Goal: Task Accomplishment & Management: Use online tool/utility

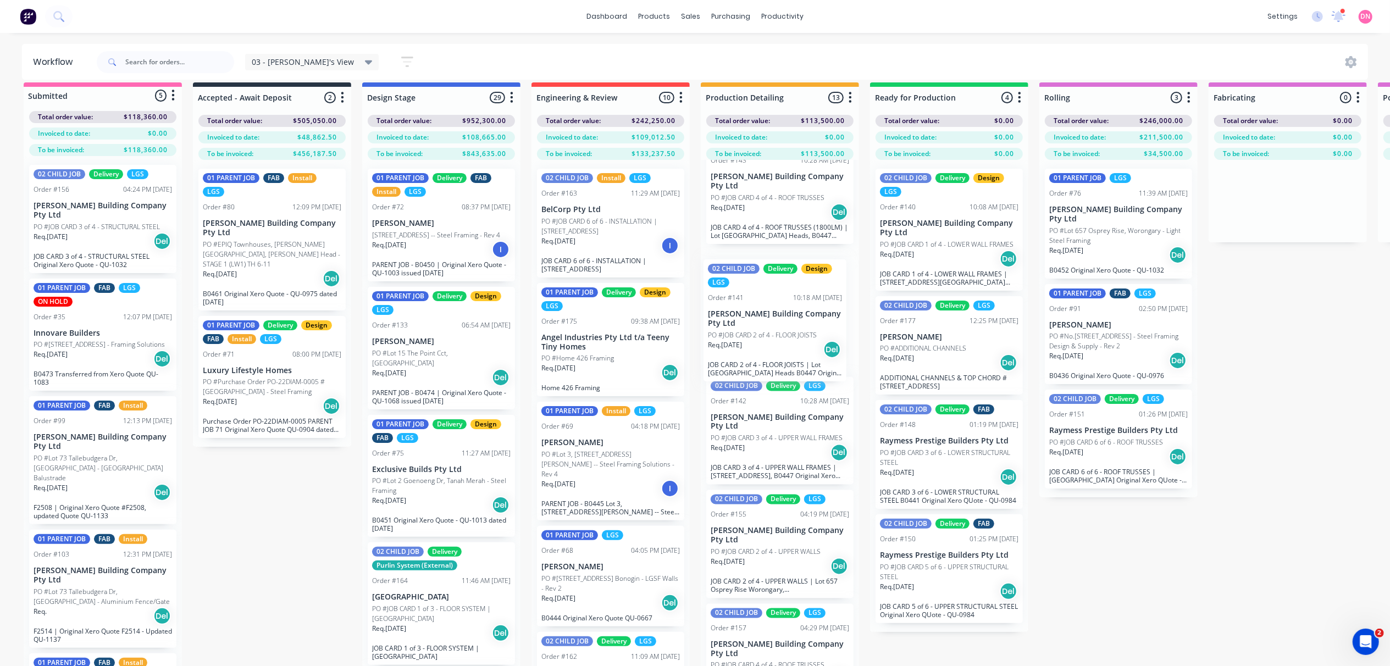
scroll to position [1025, 0]
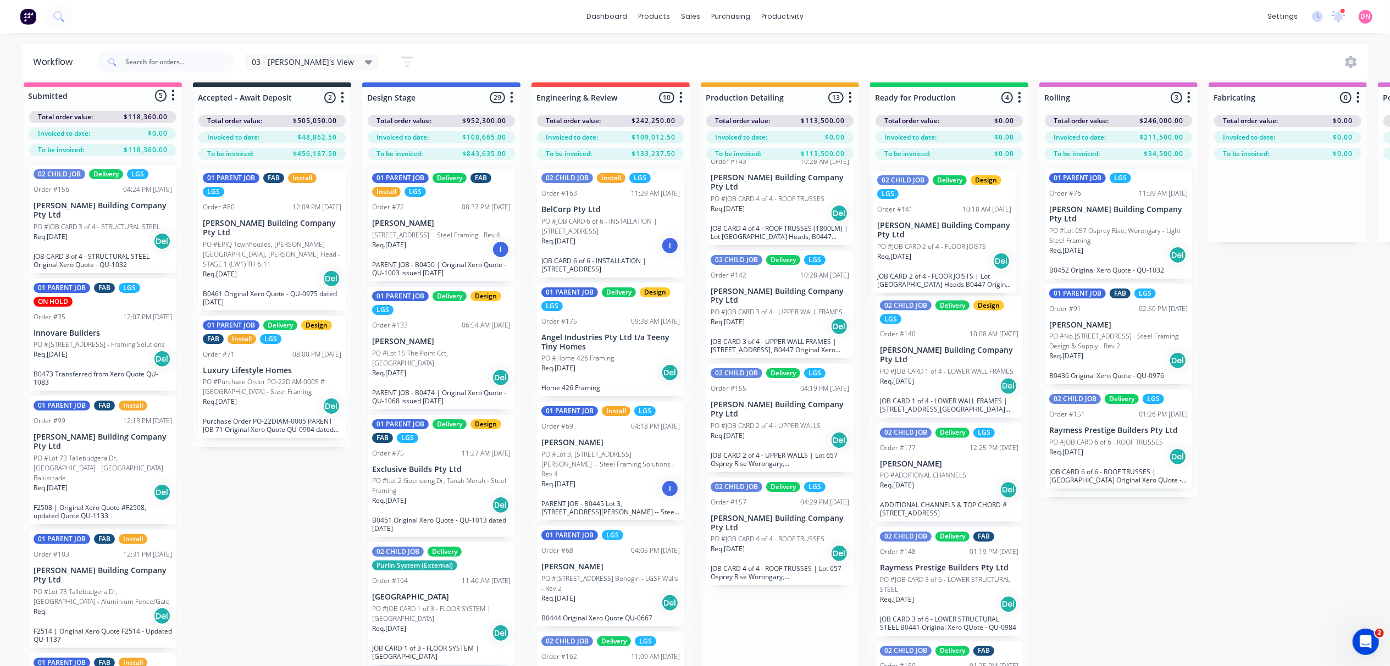
drag, startPoint x: 783, startPoint y: 431, endPoint x: 953, endPoint y: 236, distance: 258.3
click at [953, 236] on div "Submitted 5 Status colour #FF69B4 hex #FF69B4 Save Cancel Summaries Total order…" at bounding box center [1387, 388] width 2790 height 612
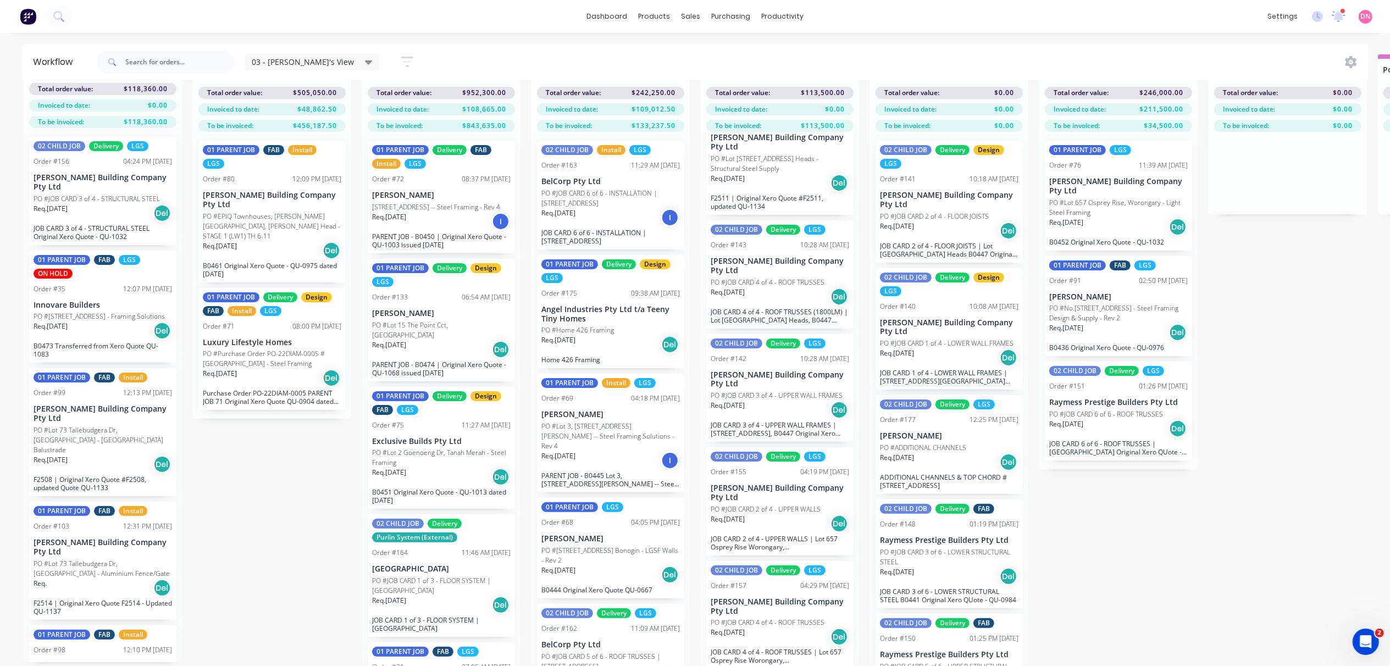
scroll to position [0, 0]
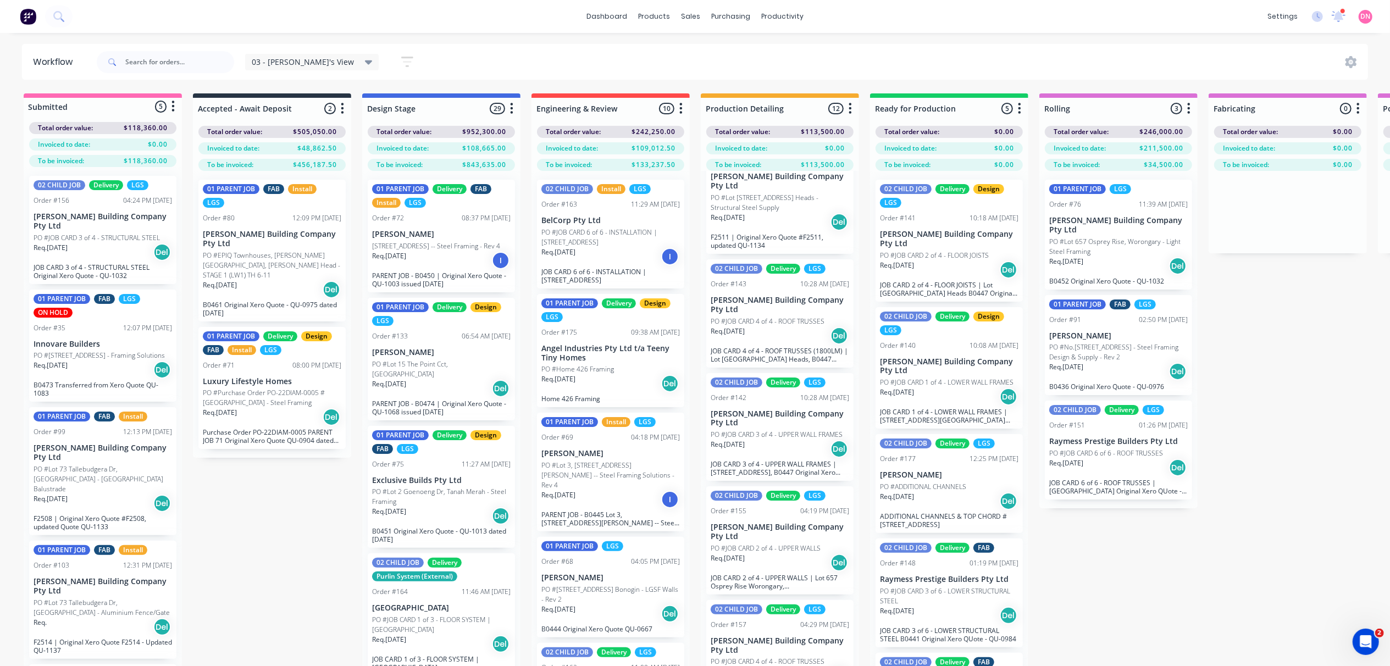
drag, startPoint x: 1280, startPoint y: 237, endPoint x: 1401, endPoint y: 198, distance: 126.7
click at [1277, 234] on div at bounding box center [1288, 212] width 158 height 82
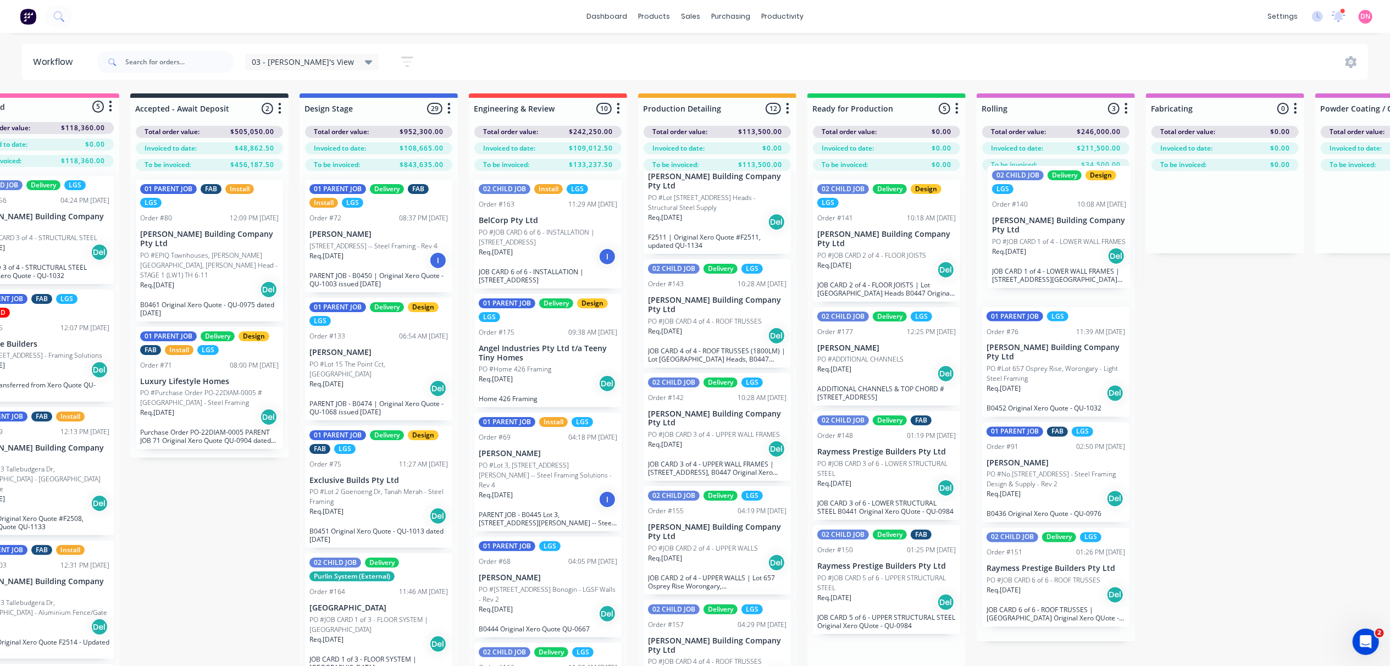
drag, startPoint x: 971, startPoint y: 388, endPoint x: 1074, endPoint y: 246, distance: 175.0
click at [1074, 246] on div "Submitted 5 Status colour #FF69B4 hex #FF69B4 Save Cancel Summaries Total order…" at bounding box center [1324, 399] width 2790 height 612
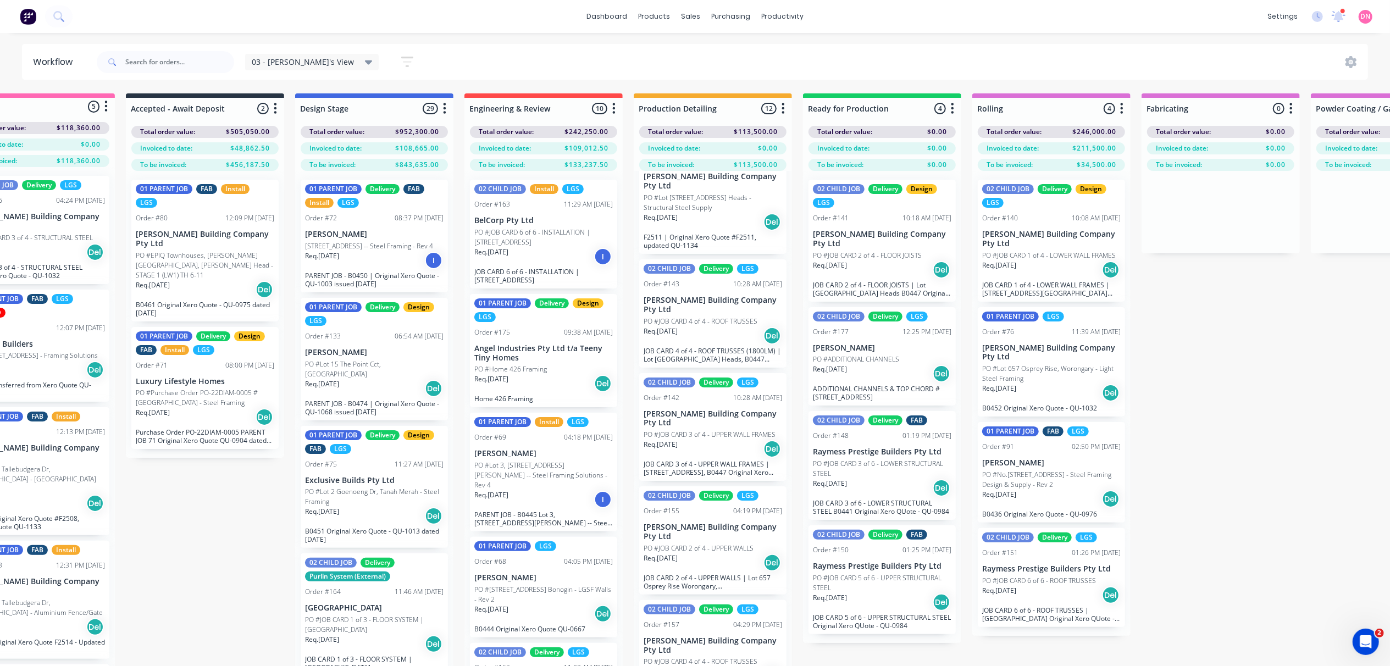
click at [1039, 220] on div "Order #140 10:08 AM [DATE]" at bounding box center [1051, 218] width 139 height 10
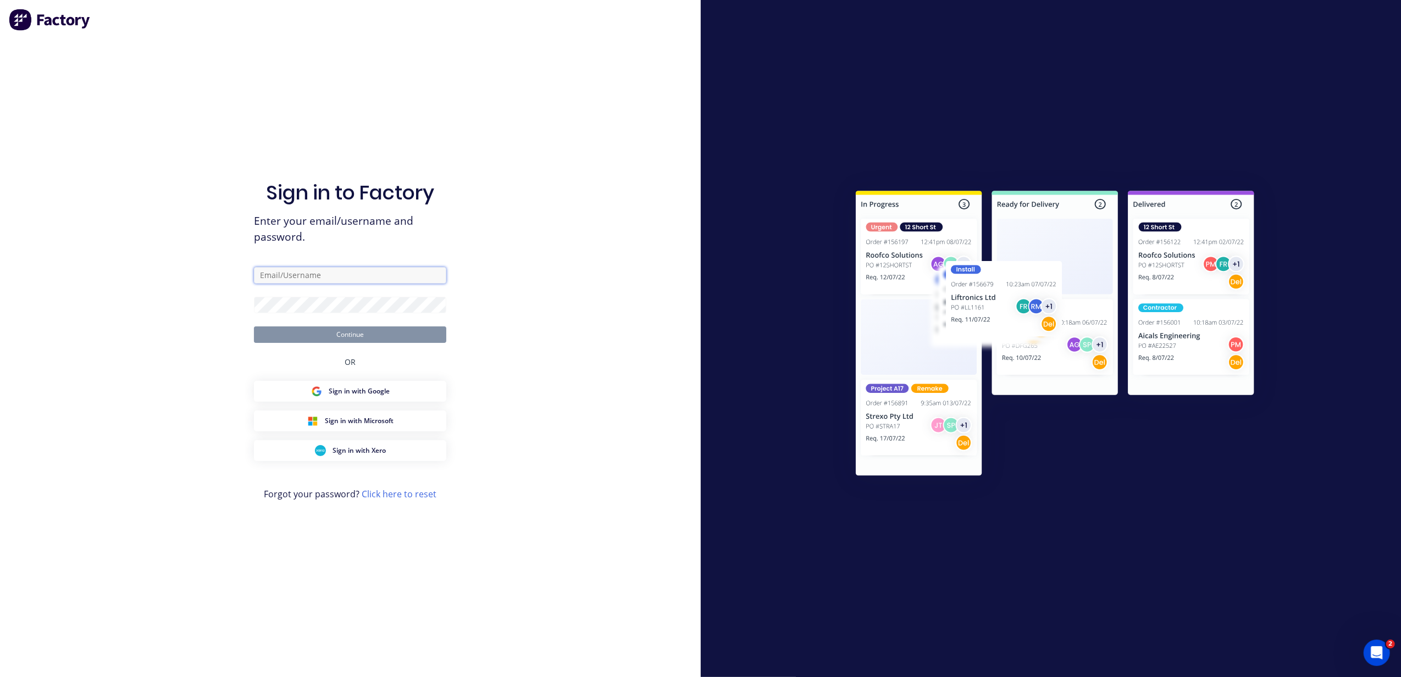
type input "[PERSON_NAME][EMAIL_ADDRESS][DOMAIN_NAME]"
click at [365, 339] on button "Continue" at bounding box center [350, 334] width 192 height 16
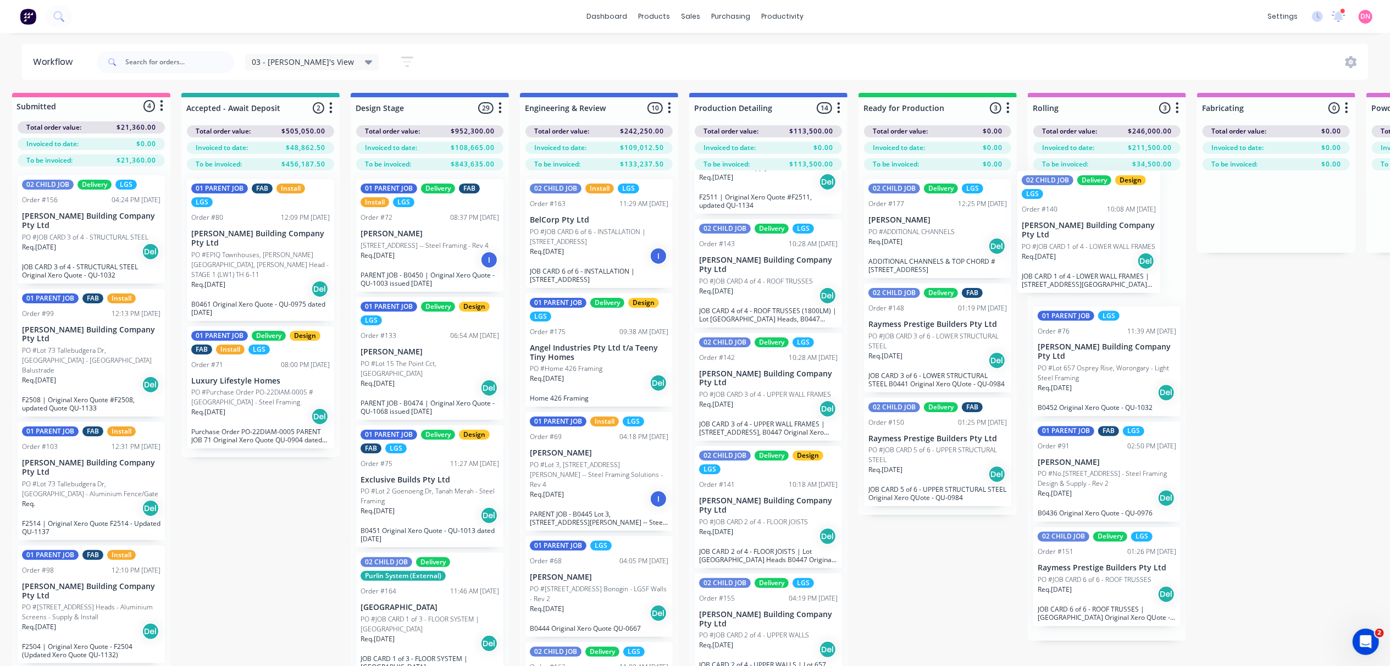
scroll to position [1, 16]
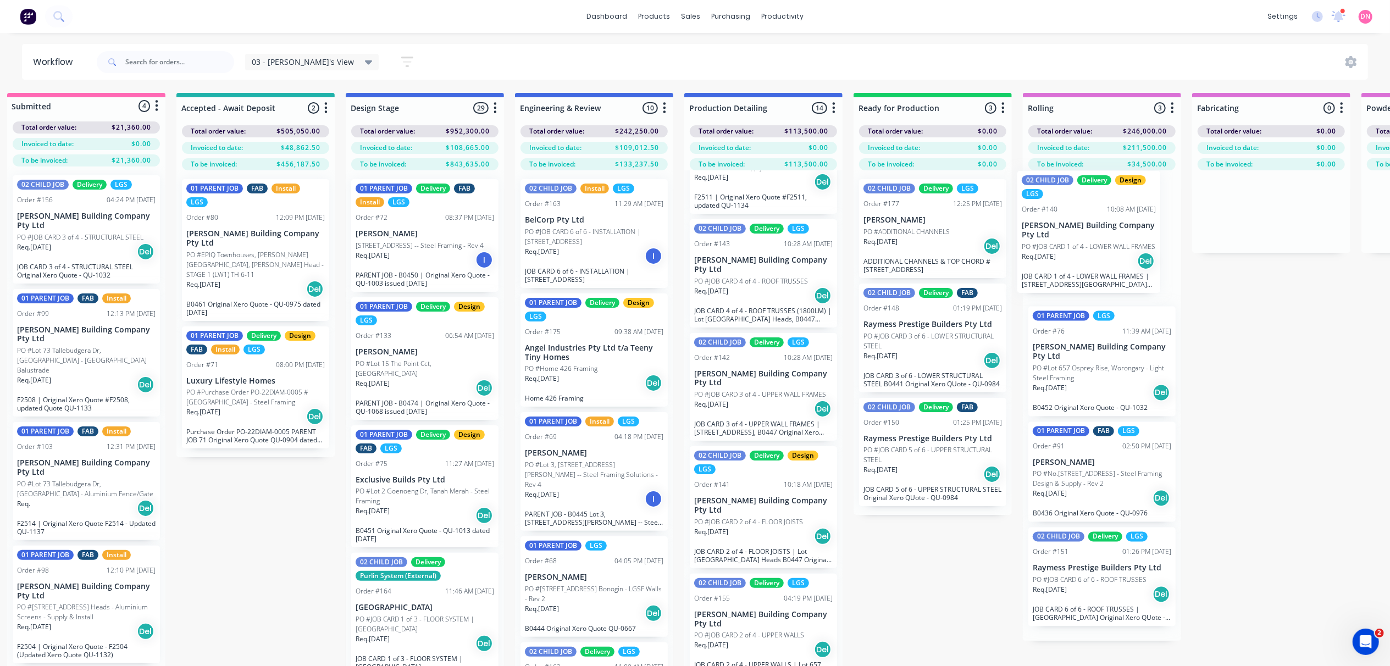
drag, startPoint x: 774, startPoint y: 523, endPoint x: 1088, endPoint y: 247, distance: 417.9
click at [1088, 247] on div "Submitted 4 Status colour #FF69B4 hex #FF69B4 Save Cancel Summaries Total order…" at bounding box center [1370, 399] width 2790 height 612
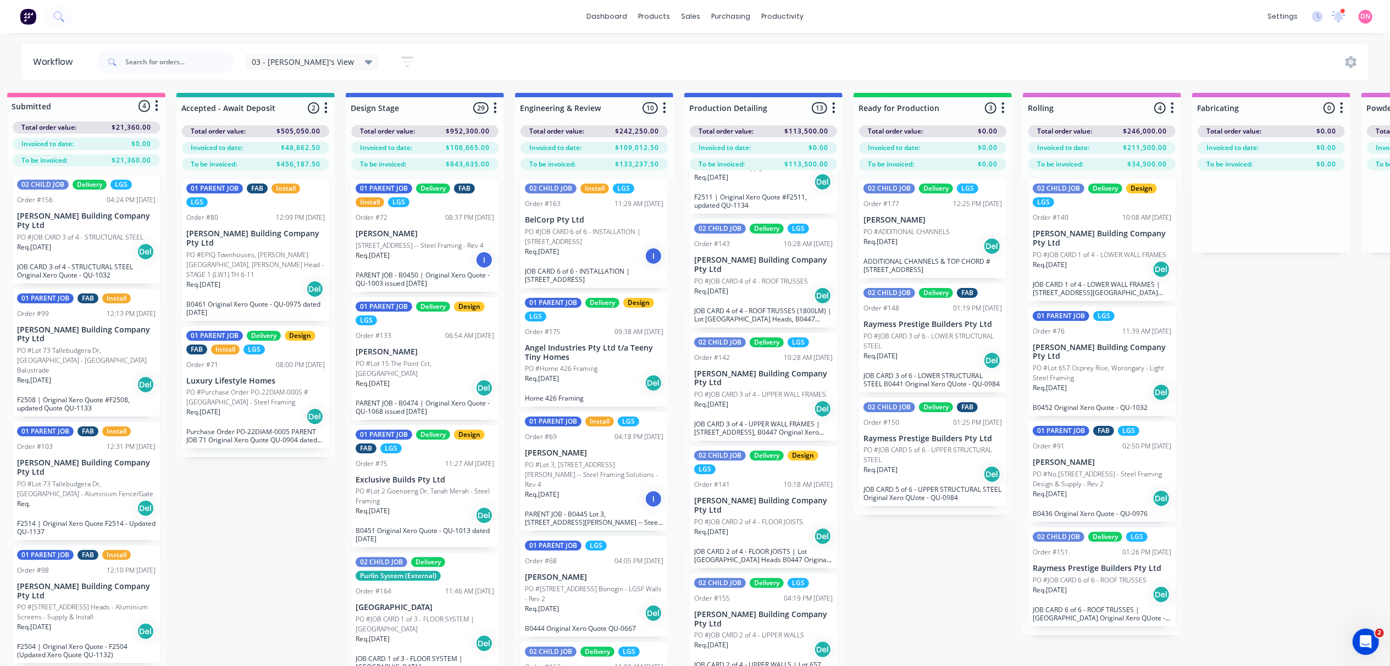
click at [1093, 215] on div "Order #140 10:08 AM [DATE]" at bounding box center [1102, 218] width 139 height 10
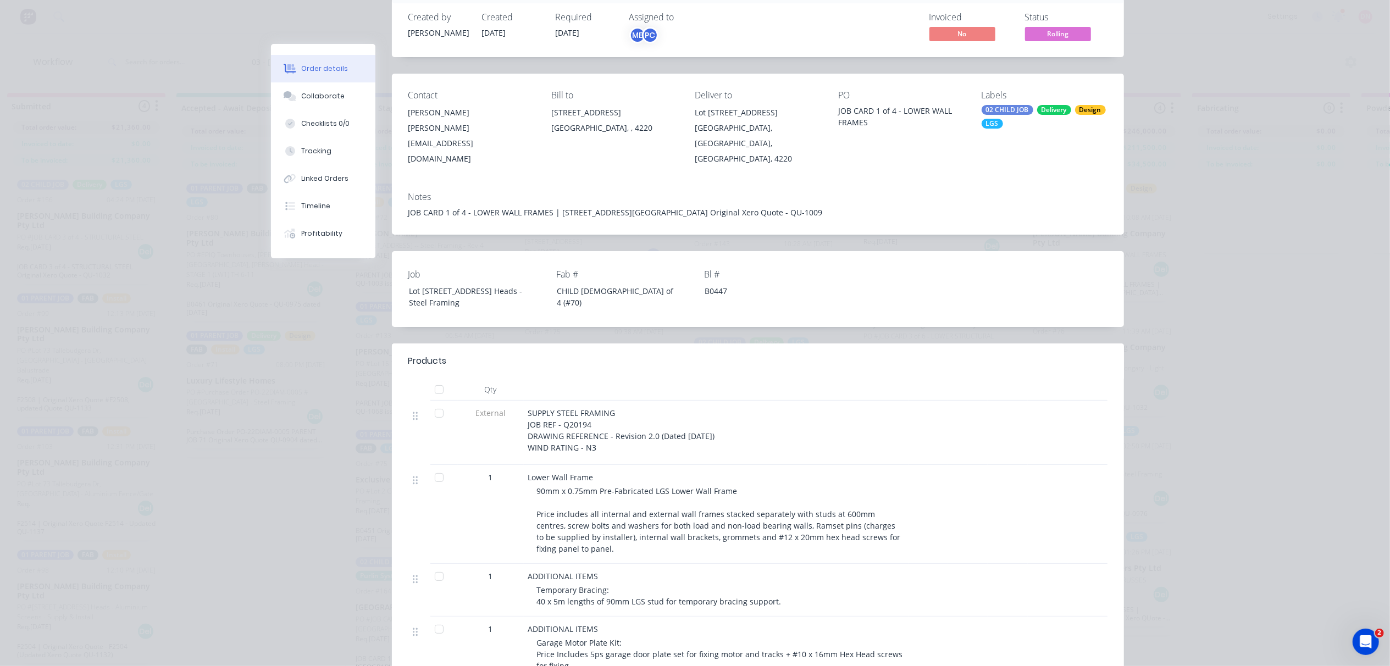
scroll to position [0, 0]
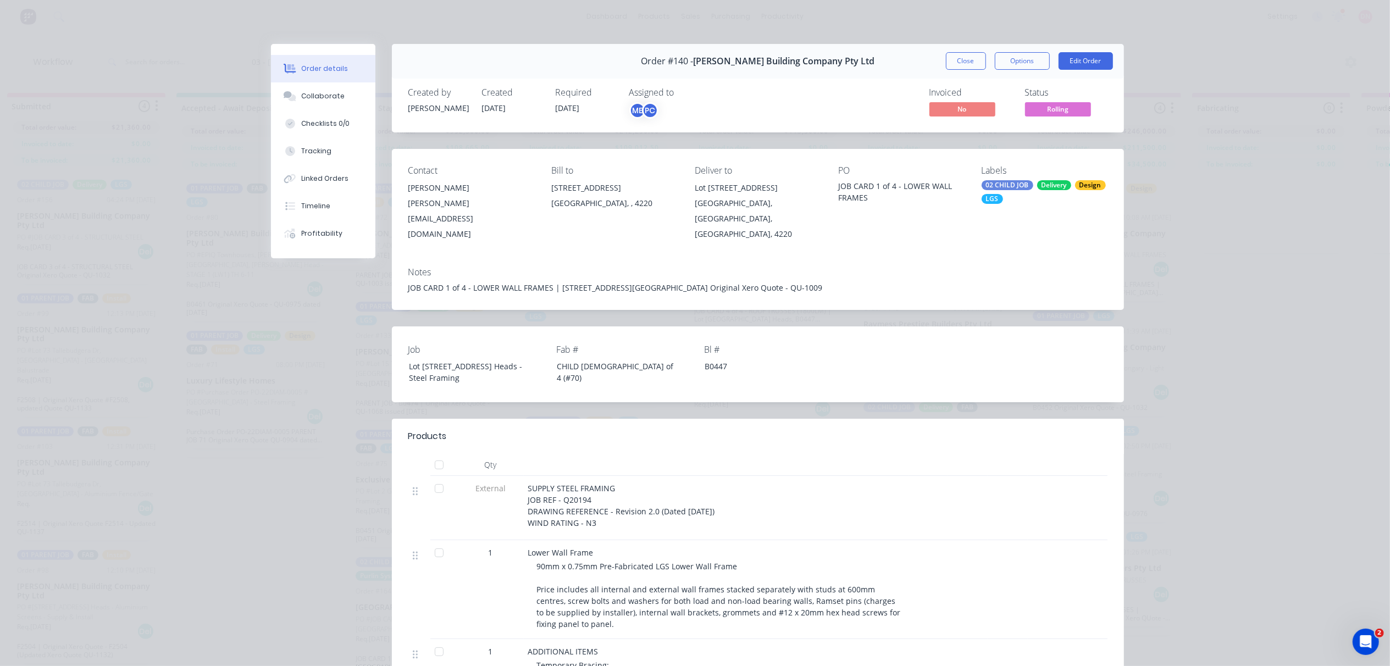
click at [638, 282] on div "JOB CARD 1 of 4 - LOWER WALL FRAMES | [STREET_ADDRESS][GEOGRAPHIC_DATA] Origina…" at bounding box center [757, 288] width 699 height 12
click at [1059, 58] on button "Edit Order" at bounding box center [1086, 61] width 54 height 18
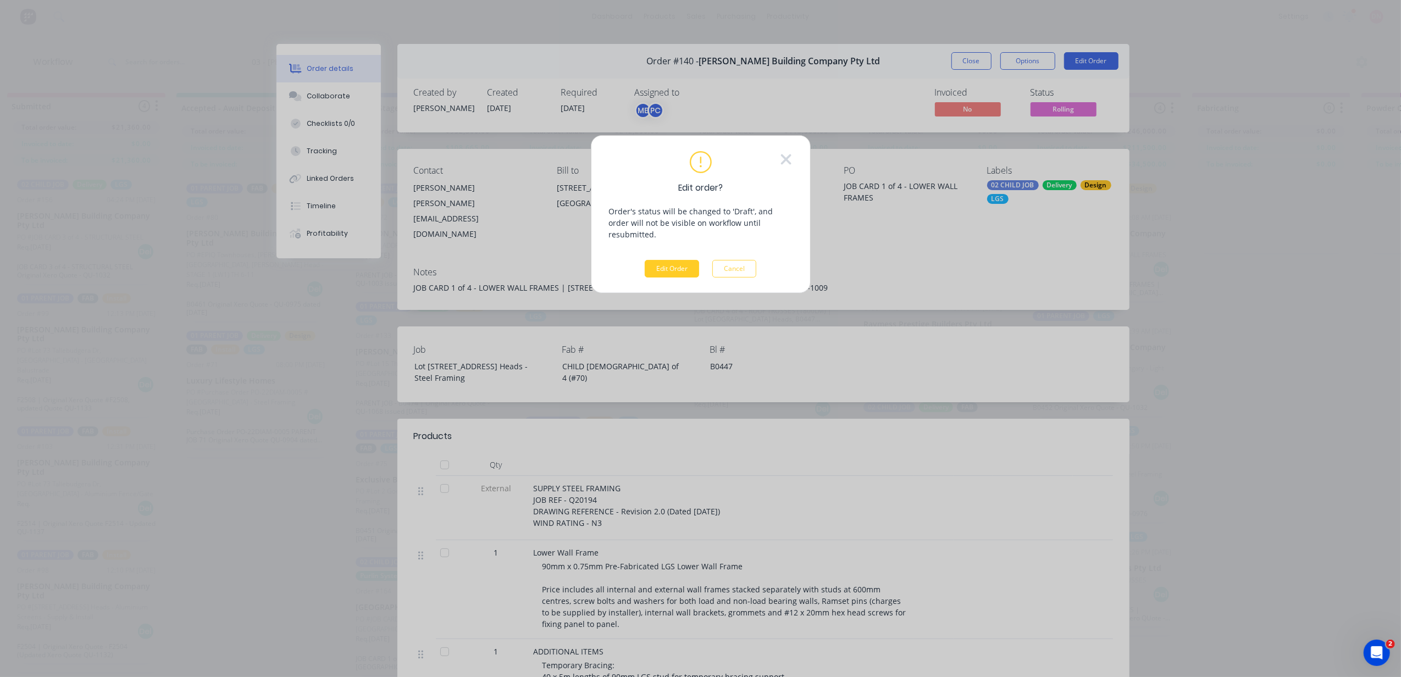
click at [678, 260] on button "Edit Order" at bounding box center [672, 269] width 54 height 18
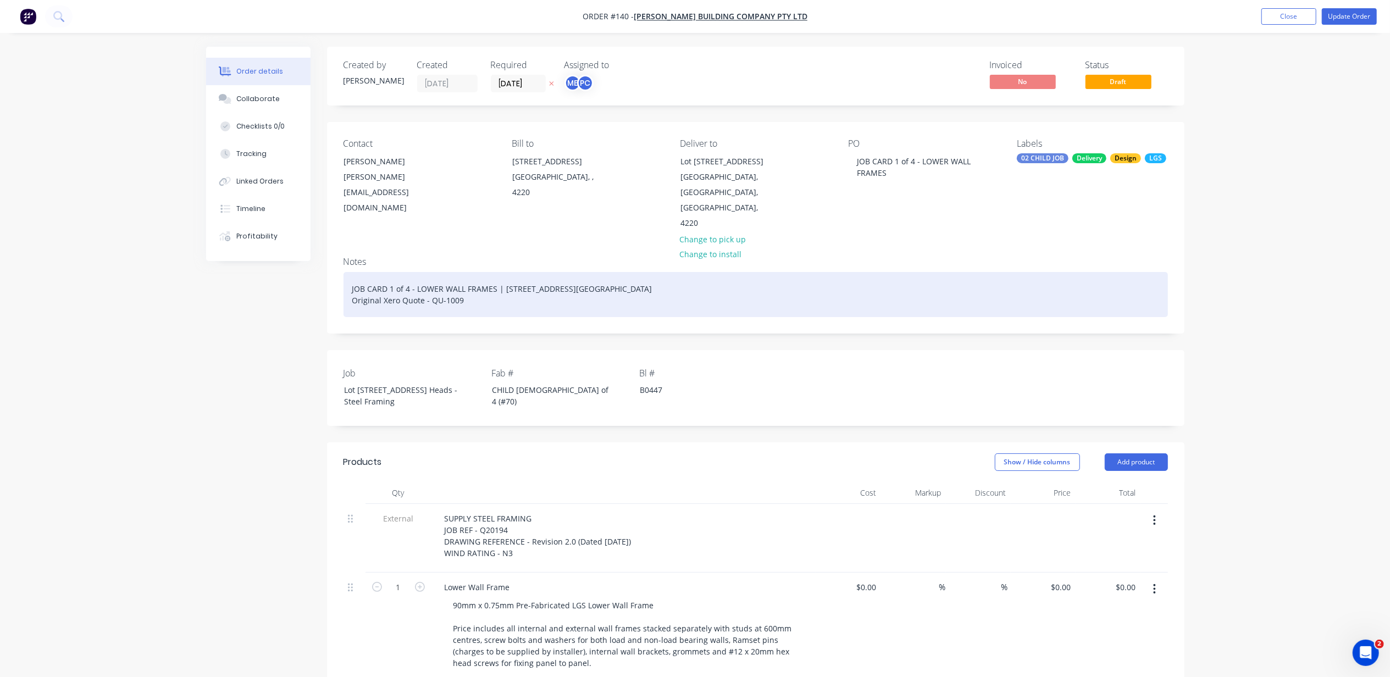
click at [579, 272] on div "JOB CARD 1 of 4 - LOWER WALL FRAMES | [STREET_ADDRESS][GEOGRAPHIC_DATA] Origina…" at bounding box center [756, 294] width 824 height 45
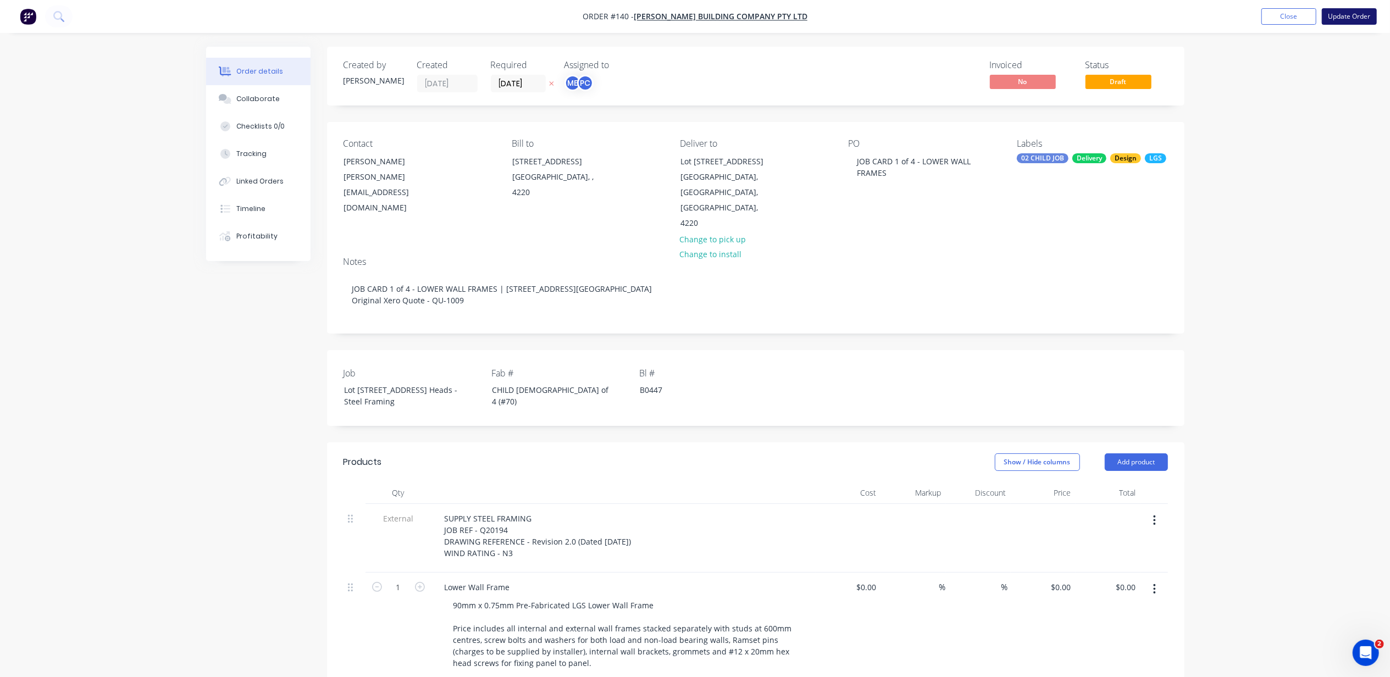
click at [1354, 18] on button "Update Order" at bounding box center [1349, 16] width 55 height 16
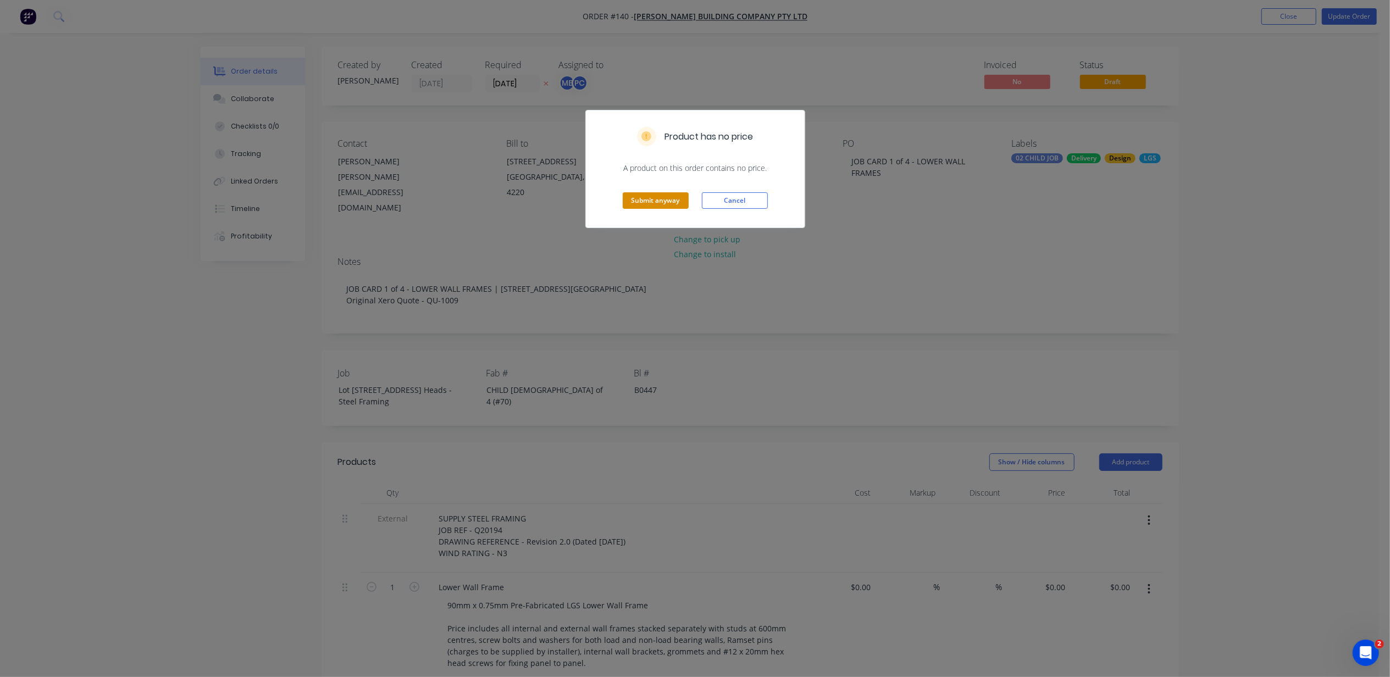
click at [678, 198] on button "Submit anyway" at bounding box center [656, 200] width 66 height 16
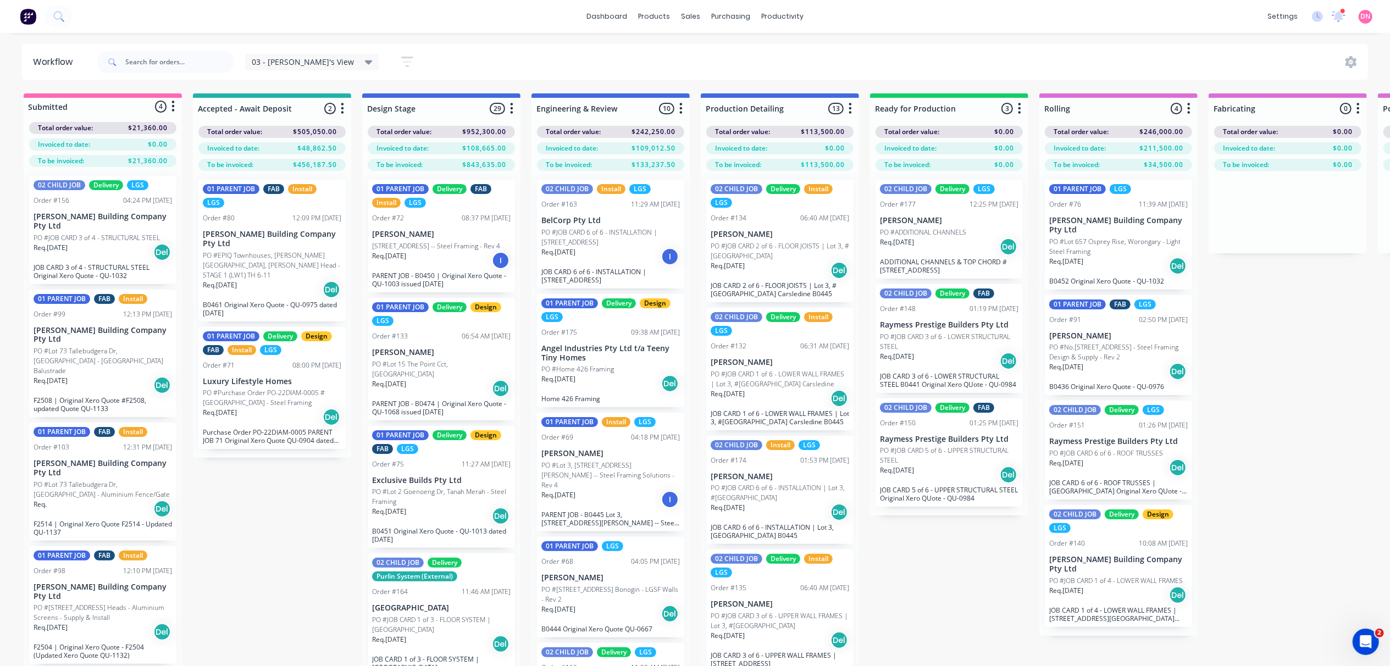
drag, startPoint x: 865, startPoint y: 210, endPoint x: 948, endPoint y: 583, distance: 382.5
click at [948, 583] on div "Submitted 4 Status colour #FF69B4 hex #FF69B4 Save Cancel Summaries Total order…" at bounding box center [1387, 399] width 2790 height 612
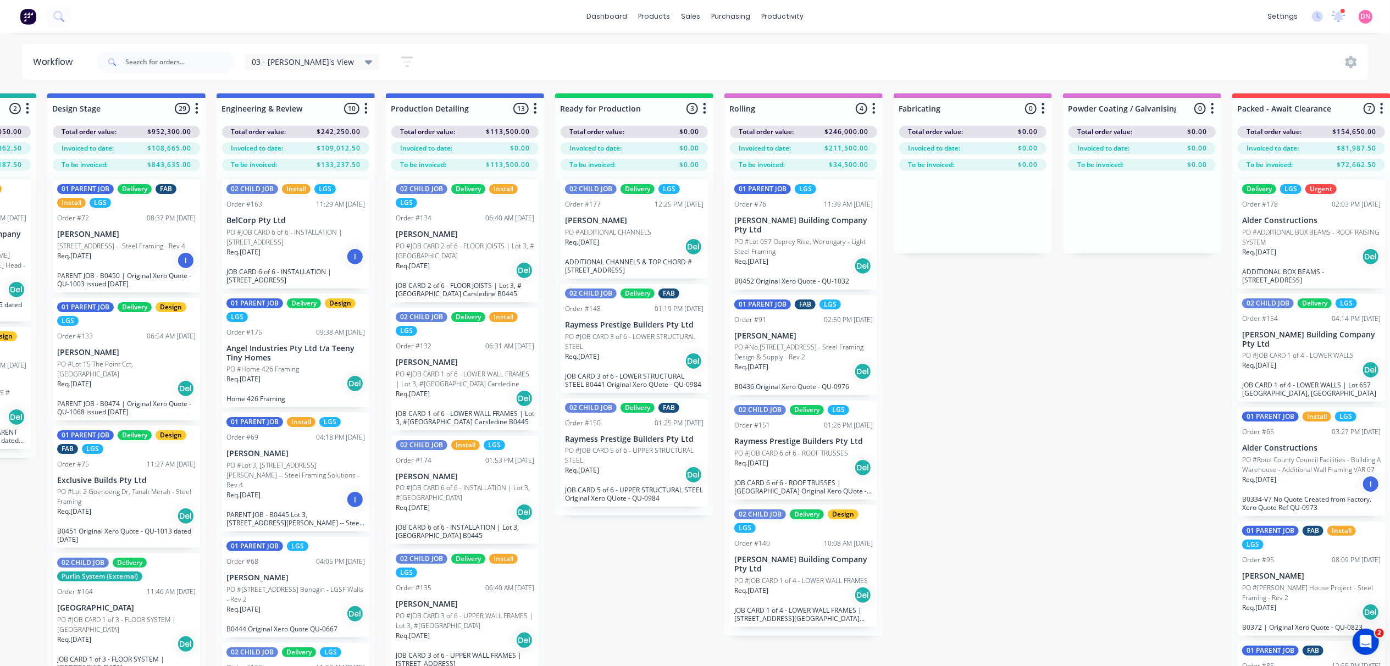
scroll to position [0, 317]
click at [1040, 511] on div "Submitted 4 Status colour #FF69B4 hex #FF69B4 Save Cancel Summaries Total order…" at bounding box center [1070, 399] width 2790 height 612
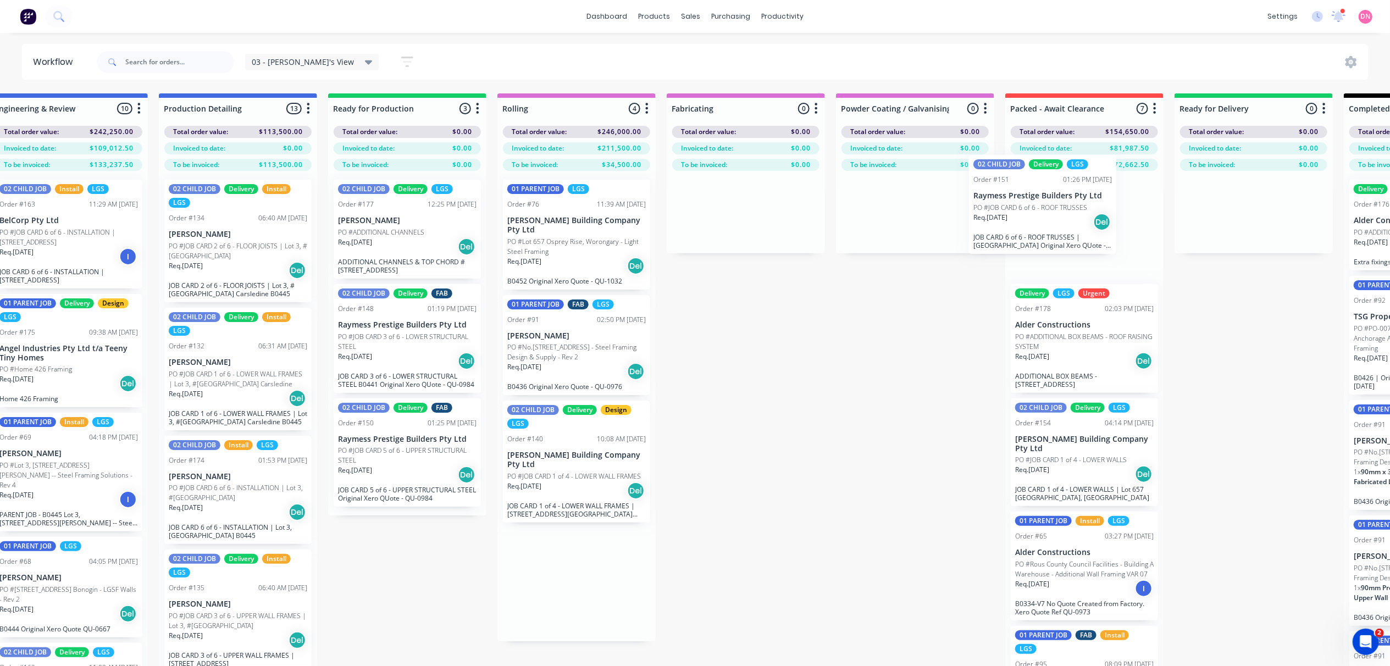
drag, startPoint x: 779, startPoint y: 443, endPoint x: 1025, endPoint y: 210, distance: 339.0
click at [1028, 207] on div "Submitted 4 Status colour #FF69B4 hex #FF69B4 Save Cancel Summaries Total order…" at bounding box center [845, 399] width 2790 height 612
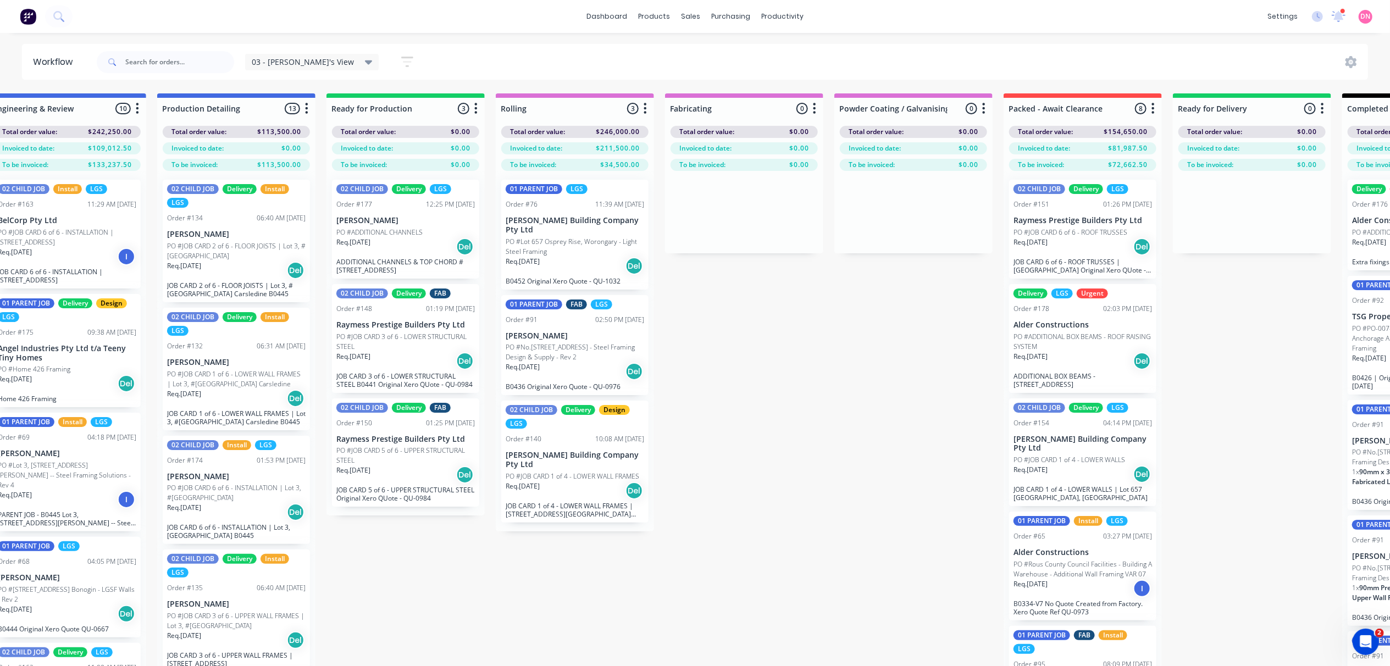
click at [1078, 224] on p "Raymess Prestige Builders Pty Ltd" at bounding box center [1083, 220] width 139 height 9
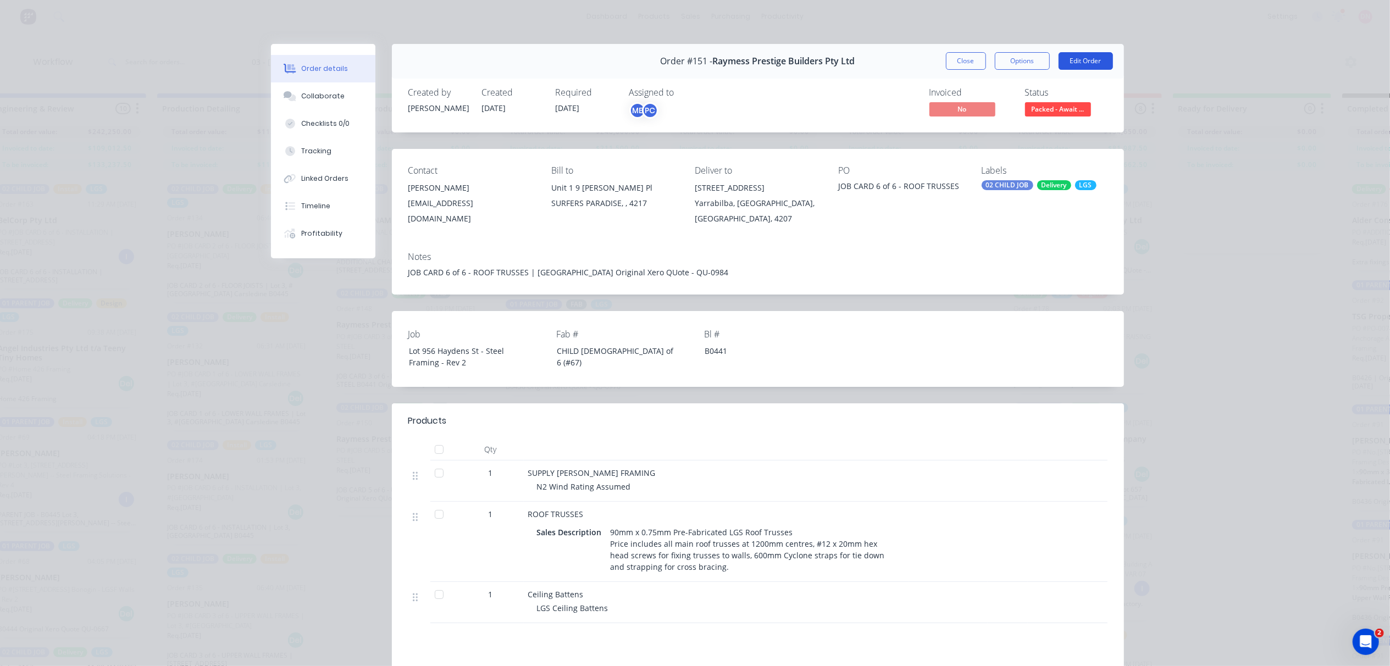
click at [1064, 64] on button "Edit Order" at bounding box center [1086, 61] width 54 height 18
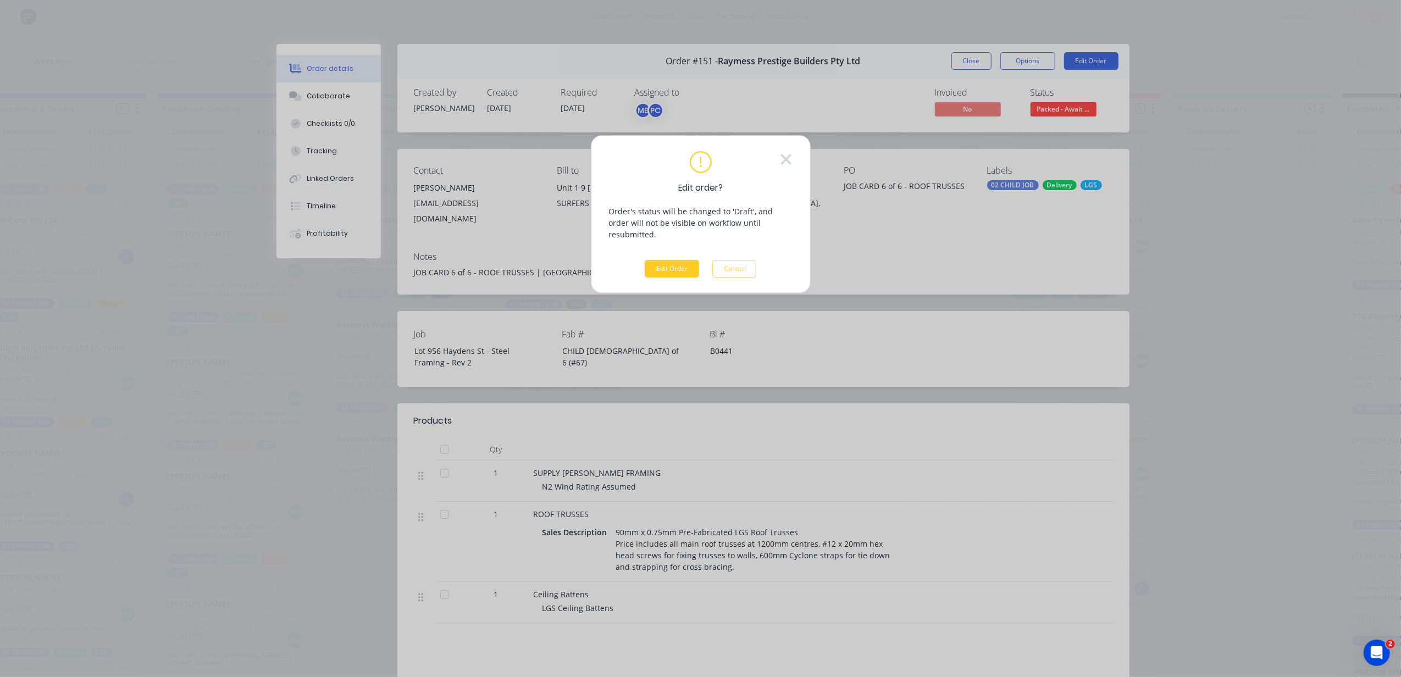
click at [688, 260] on button "Edit Order" at bounding box center [672, 269] width 54 height 18
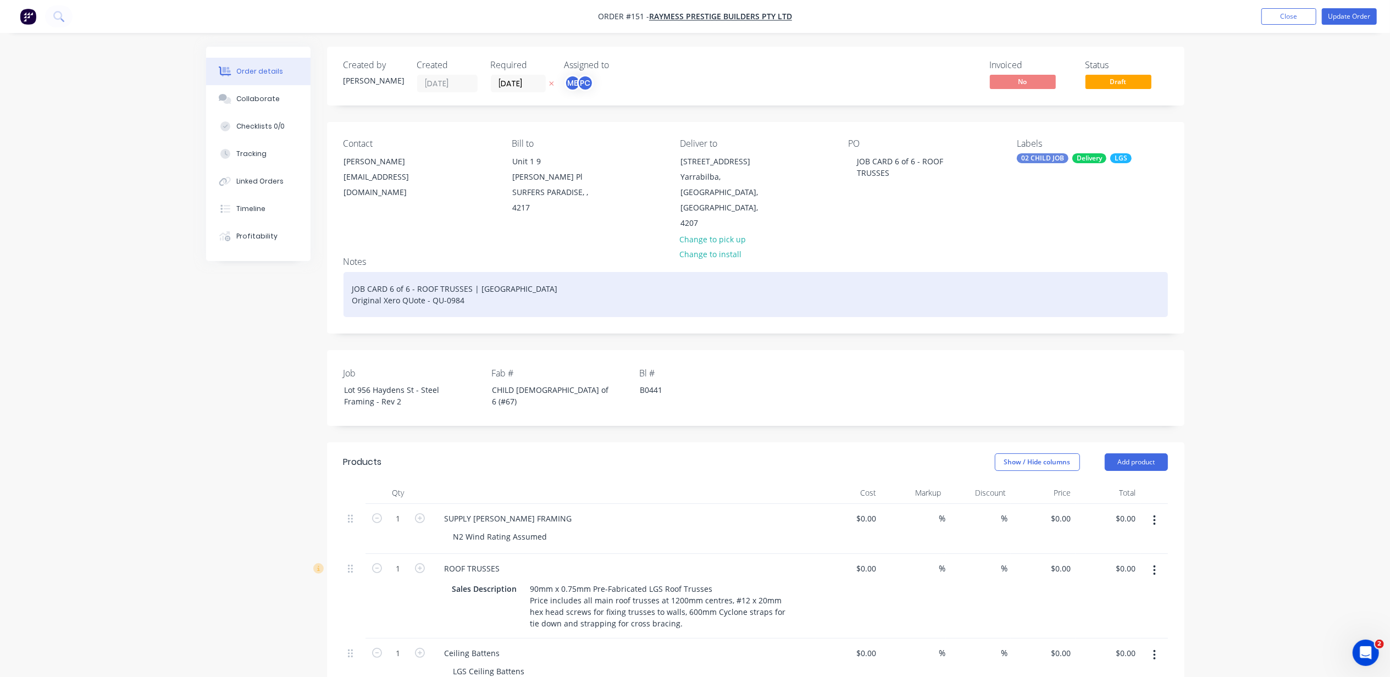
click at [550, 272] on div "JOB CARD 6 of 6 - ROOF TRUSSES | [GEOGRAPHIC_DATA] Original Xero QUote - QU-0984" at bounding box center [756, 294] width 824 height 45
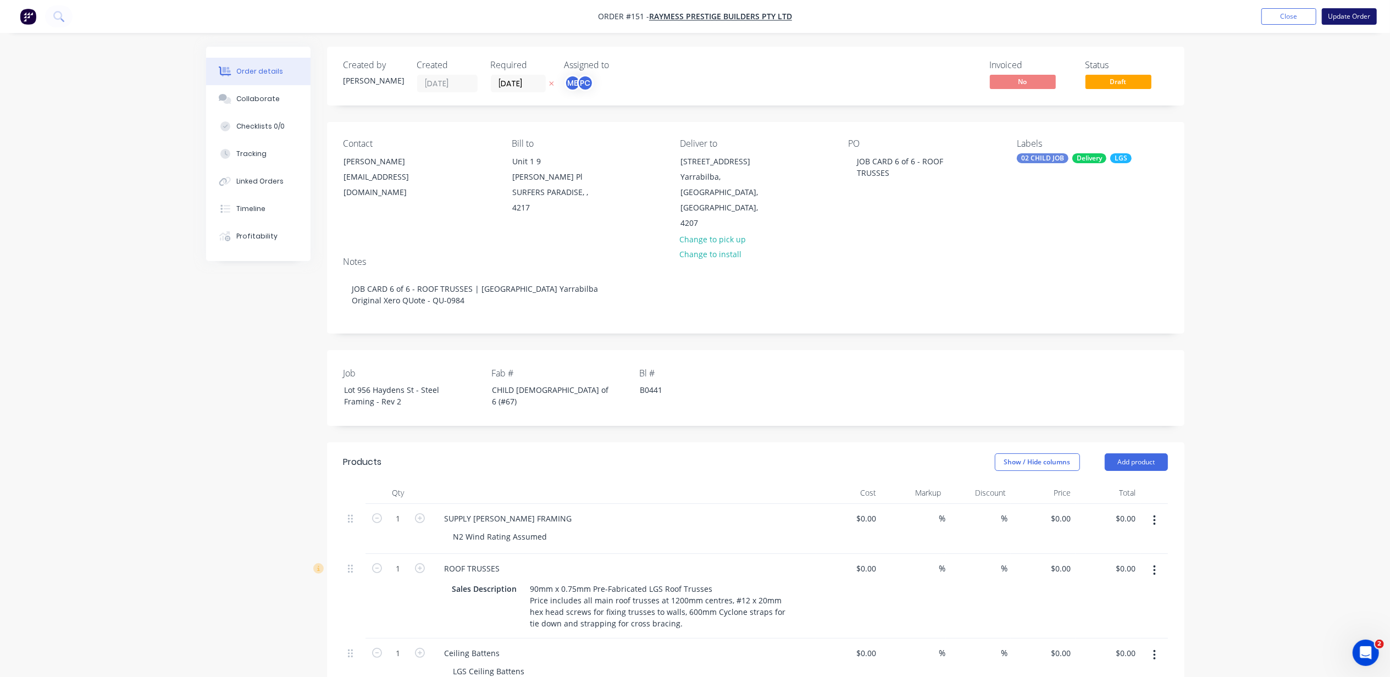
click at [1354, 20] on button "Update Order" at bounding box center [1349, 16] width 55 height 16
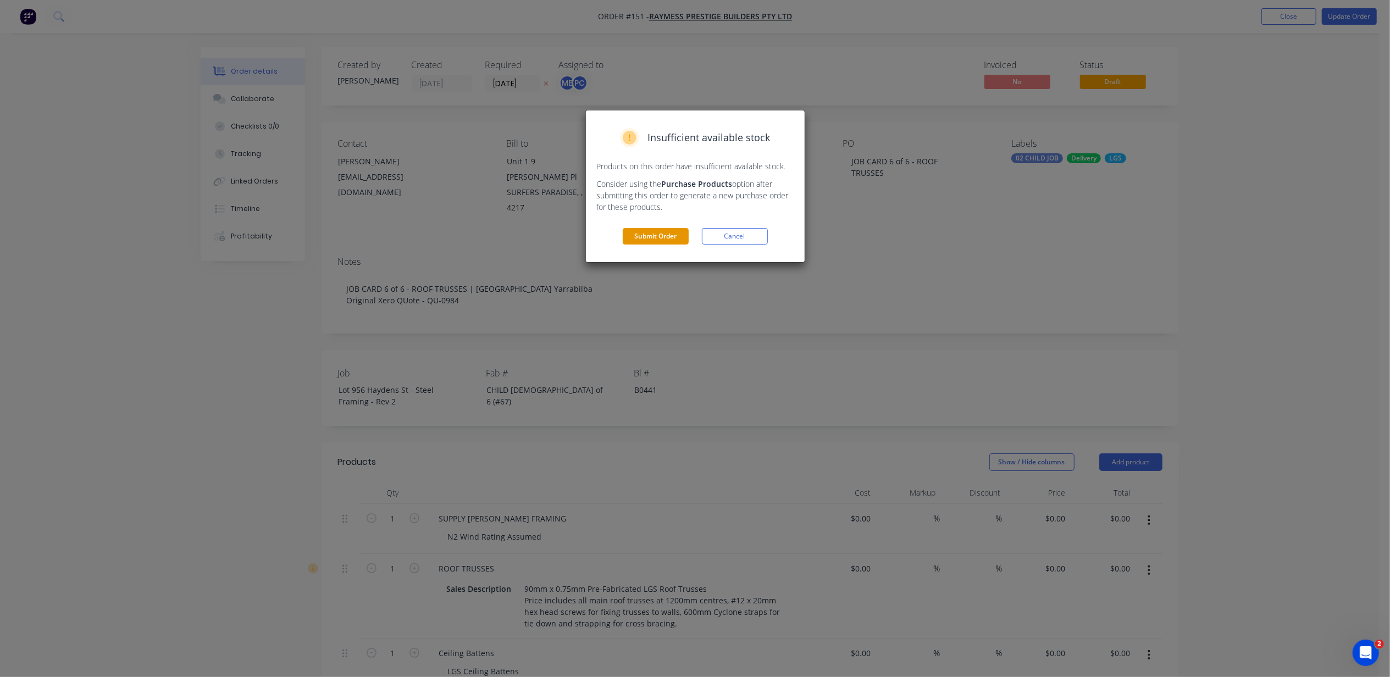
click at [664, 232] on button "Submit Order" at bounding box center [656, 236] width 66 height 16
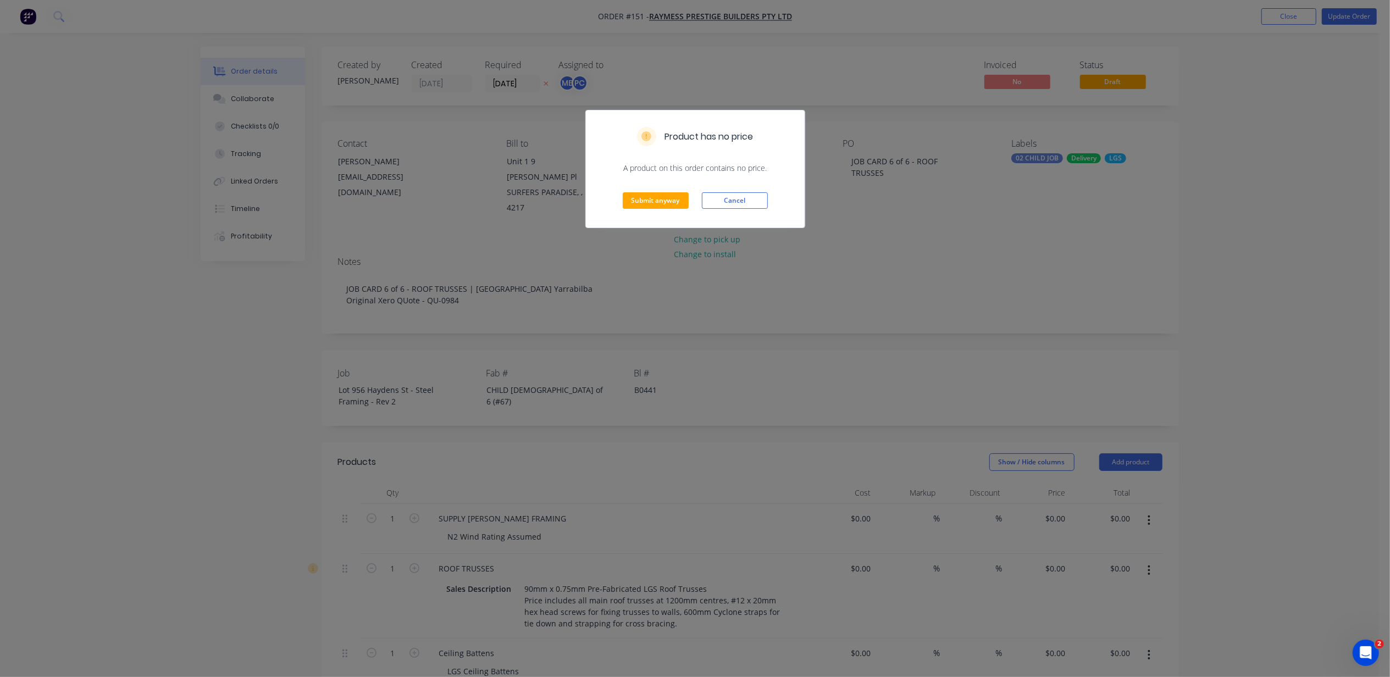
click at [664, 190] on div "Submit anyway Cancel" at bounding box center [695, 201] width 219 height 54
click at [664, 197] on button "Submit anyway" at bounding box center [656, 200] width 66 height 16
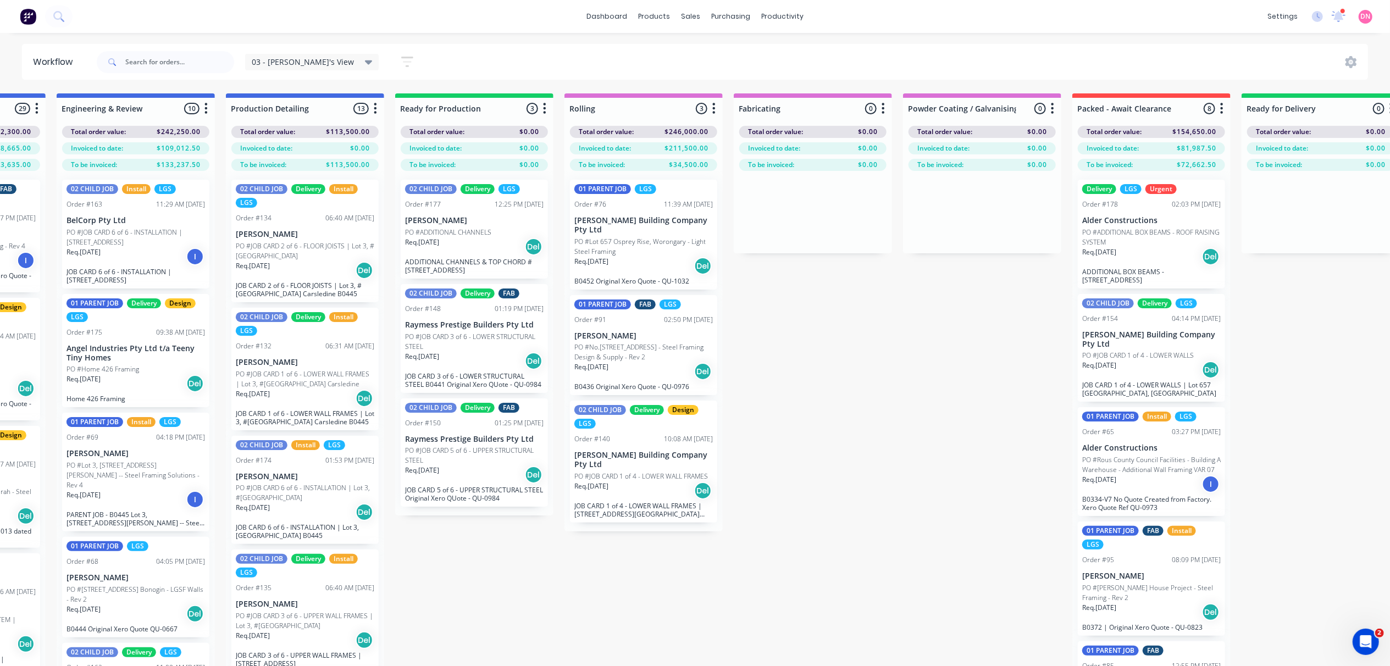
scroll to position [0, 476]
click at [770, 13] on div "productivity" at bounding box center [782, 16] width 53 height 16
click at [799, 77] on div "Planner" at bounding box center [798, 75] width 26 height 10
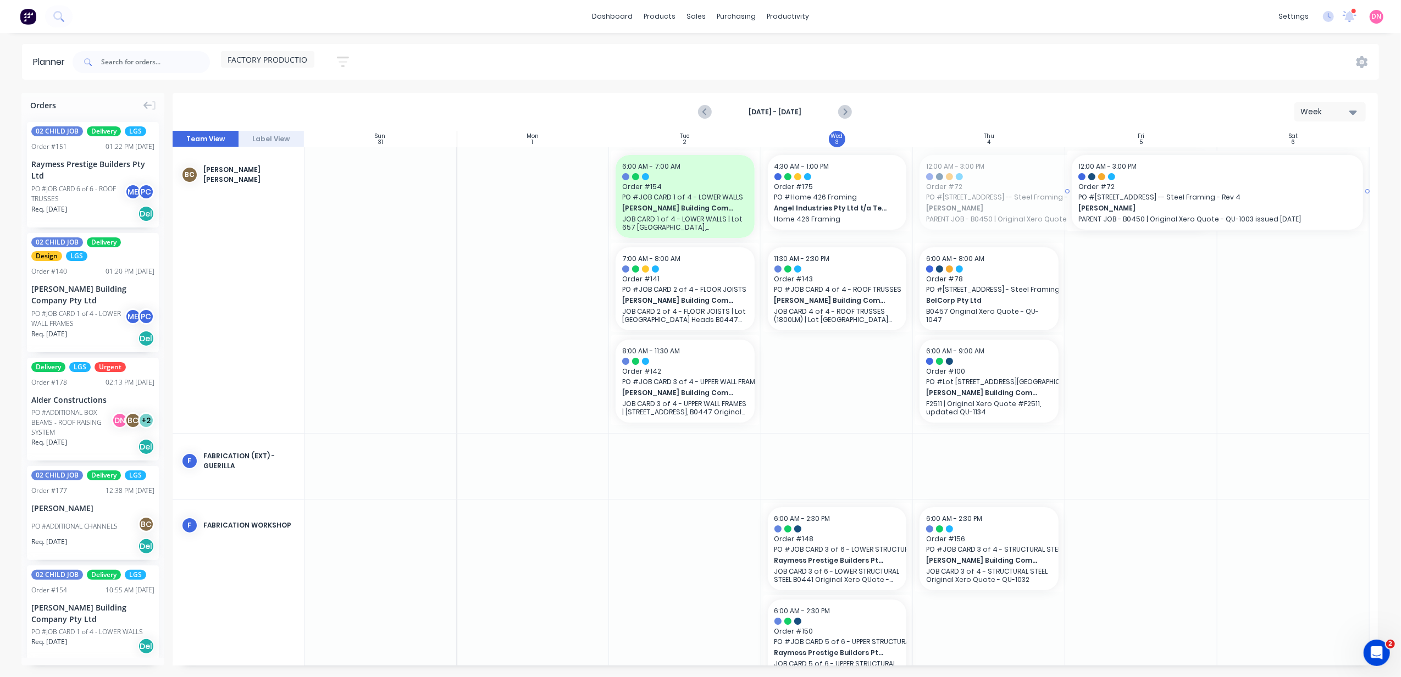
drag, startPoint x: 962, startPoint y: 212, endPoint x: 1126, endPoint y: 206, distance: 163.9
drag, startPoint x: 1001, startPoint y: 189, endPoint x: 1016, endPoint y: 206, distance: 22.2
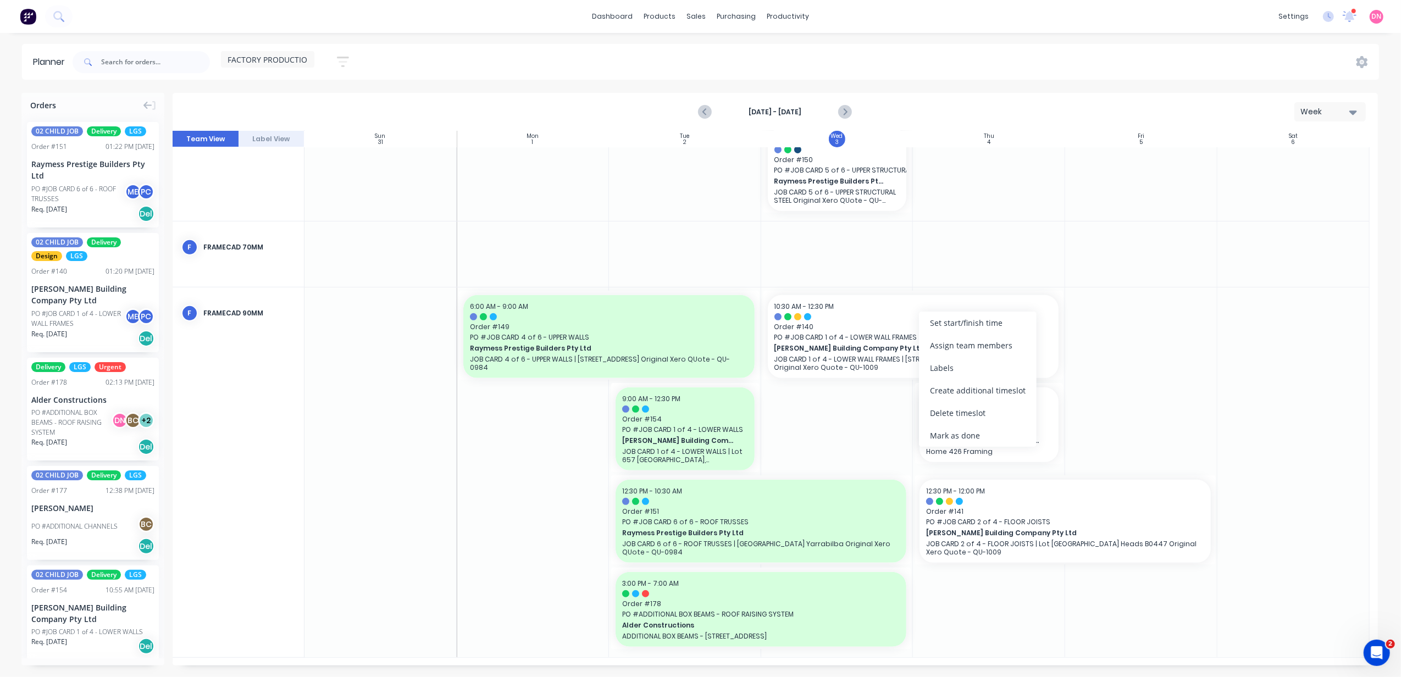
scroll to position [464, 0]
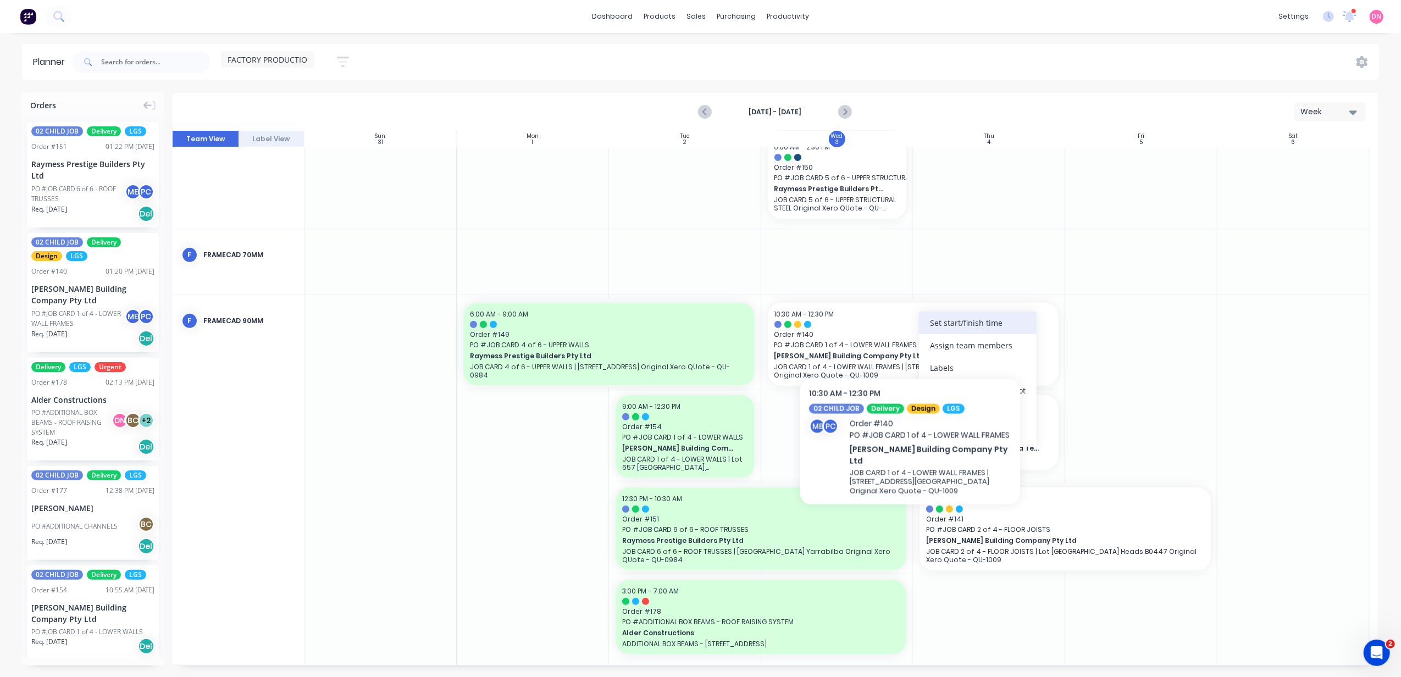
click at [931, 329] on div "Set start/finish time" at bounding box center [978, 323] width 118 height 23
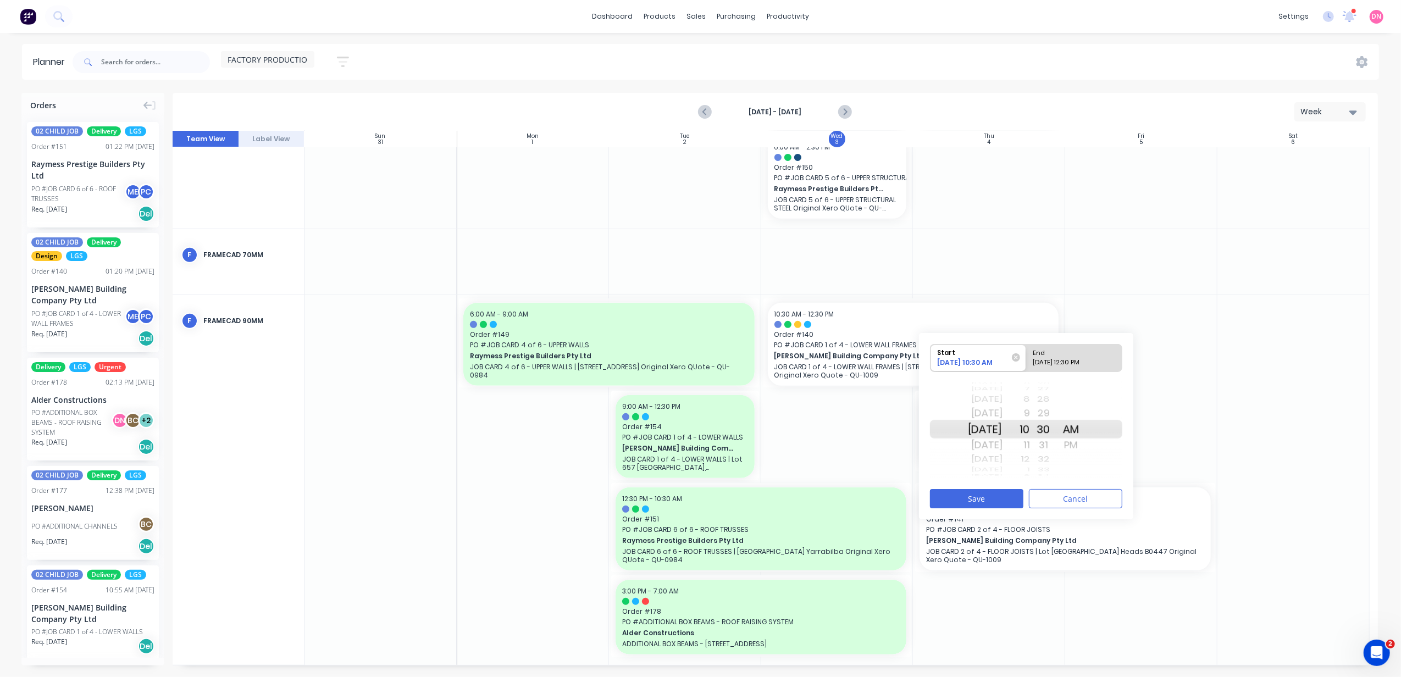
click at [1030, 456] on div "12" at bounding box center [1016, 459] width 27 height 14
click at [1030, 447] on div "1" at bounding box center [1016, 445] width 27 height 18
drag, startPoint x: 1087, startPoint y: 445, endPoint x: 1087, endPoint y: 418, distance: 26.9
click at [1085, 418] on div "PM" at bounding box center [1071, 422] width 27 height 19
drag, startPoint x: 1066, startPoint y: 417, endPoint x: 1056, endPoint y: 440, distance: 25.1
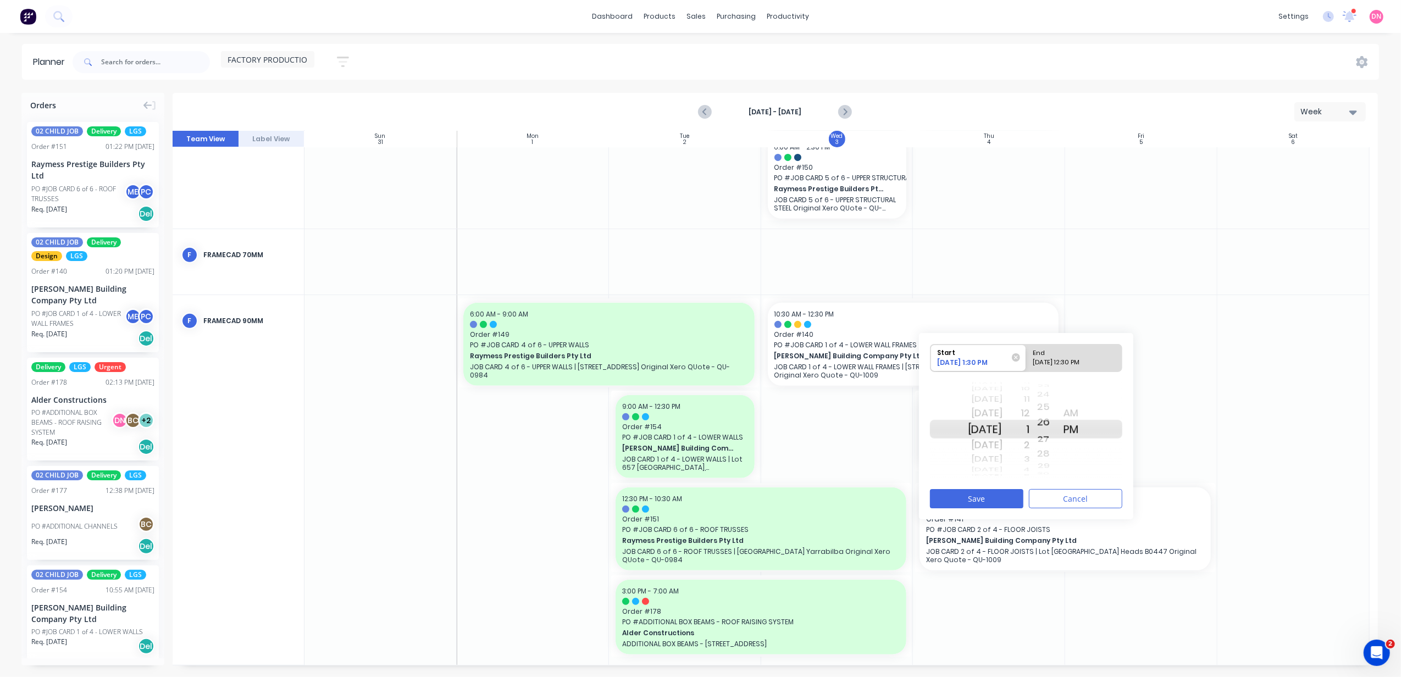
click at [1056, 489] on div "Start 09/03/2025 1:30 PM End 09/04/2025 12:30 PM Fri Jul 25 Sat Jul 26 Sun Jul …" at bounding box center [1026, 426] width 214 height 186
drag, startPoint x: 1058, startPoint y: 408, endPoint x: 1059, endPoint y: 495, distance: 86.9
click at [1058, 499] on div "Start 09/03/2025 1:26 PM End 09/04/2025 12:30 PM Fri Jul 25 Sat Jul 26 Sun Jul …" at bounding box center [1026, 426] width 214 height 186
drag, startPoint x: 1060, startPoint y: 401, endPoint x: 1061, endPoint y: 506, distance: 105.0
click at [1056, 513] on div "Start 09/03/2025 1:20 PM End 09/04/2025 12:30 PM Fri Jul 25 Sat Jul 26 Sun Jul …" at bounding box center [1026, 426] width 214 height 186
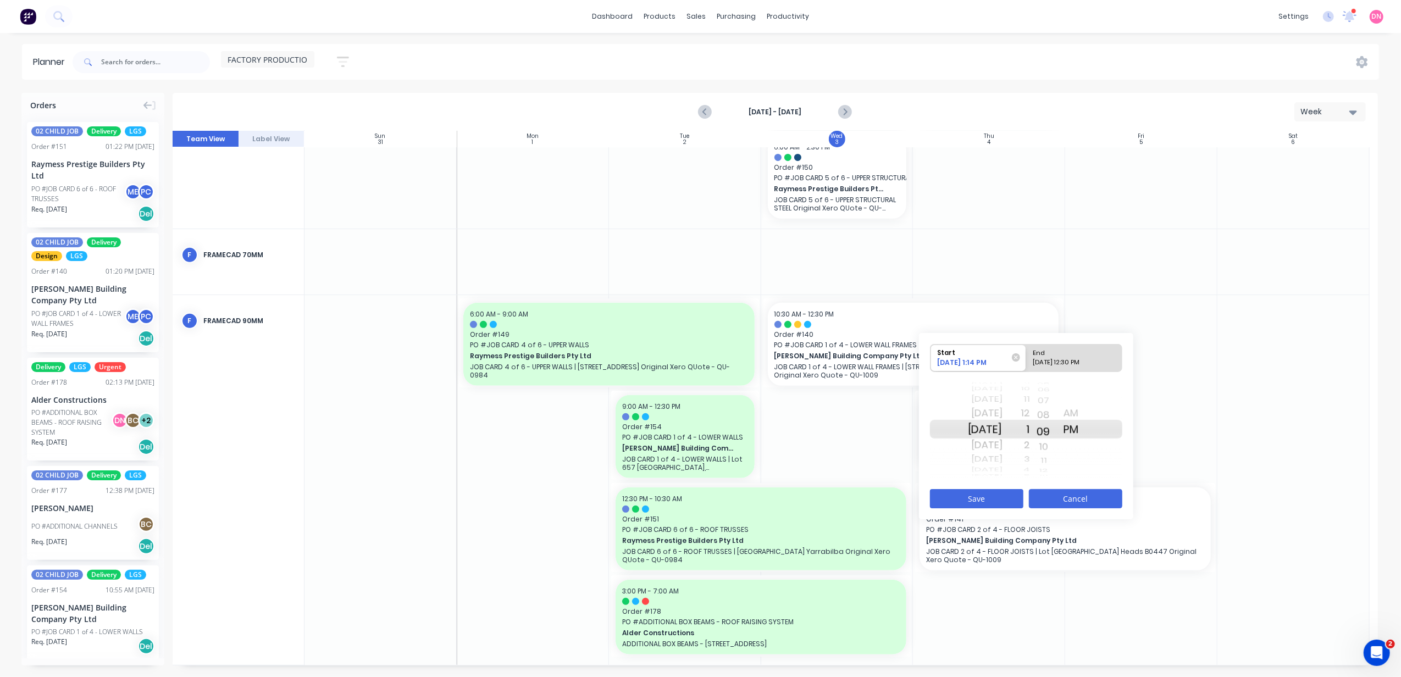
drag, startPoint x: 1055, startPoint y: 411, endPoint x: 1058, endPoint y: 498, distance: 86.9
click at [1058, 498] on div "Start 09/03/2025 1:14 PM End 09/04/2025 12:30 PM Fri Jul 25 Sat Jul 26 Sun Jul …" at bounding box center [1026, 426] width 214 height 186
drag, startPoint x: 1058, startPoint y: 462, endPoint x: 1071, endPoint y: 489, distance: 29.3
click at [1060, 535] on div "Orders 02 CHILD JOB Delivery LGS Order # 151 01:22 PM 03/09/25 Raymess Prestige…" at bounding box center [700, 385] width 1401 height 584
drag, startPoint x: 1062, startPoint y: 433, endPoint x: 1058, endPoint y: 501, distance: 68.3
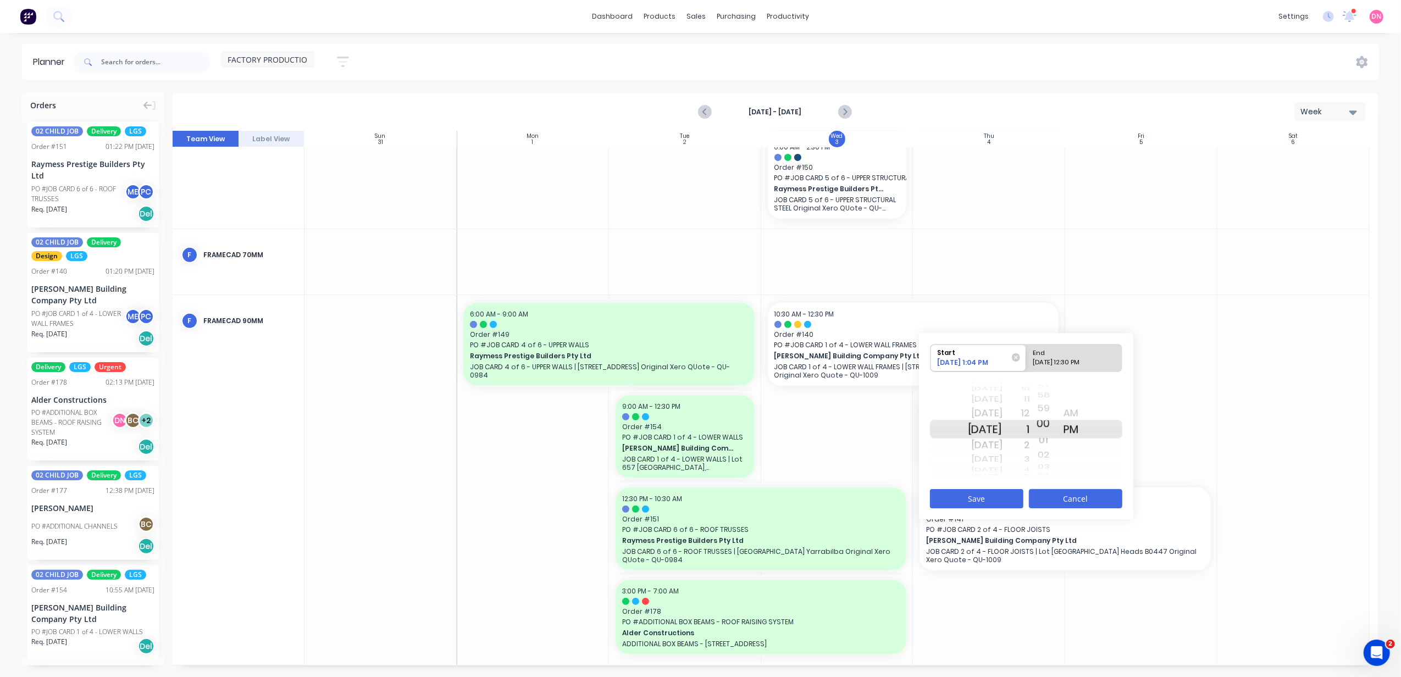
click at [1058, 501] on div "Start 09/03/2025 1:04 PM End 09/04/2025 12:30 PM Fri Jul 25 Sat Jul 26 Sun Jul …" at bounding box center [1026, 426] width 214 height 186
click at [1014, 500] on button "Save" at bounding box center [976, 498] width 93 height 19
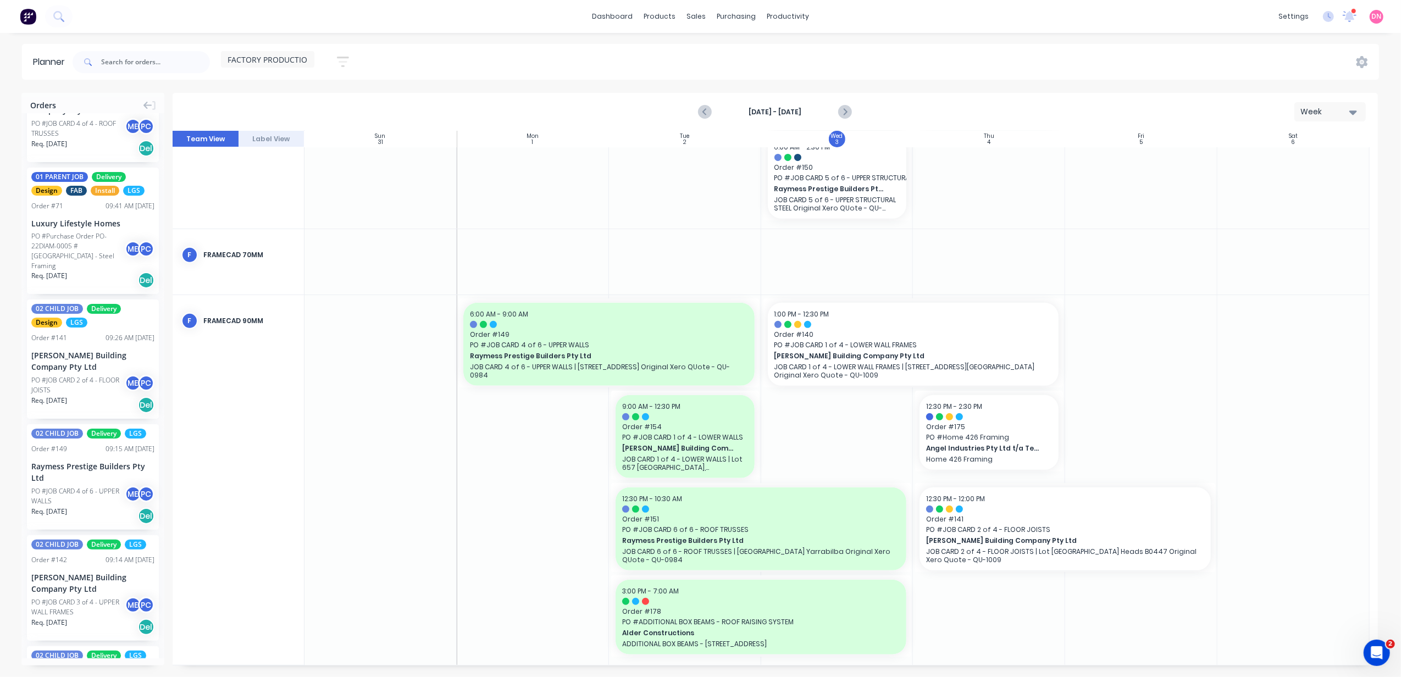
scroll to position [660, 0]
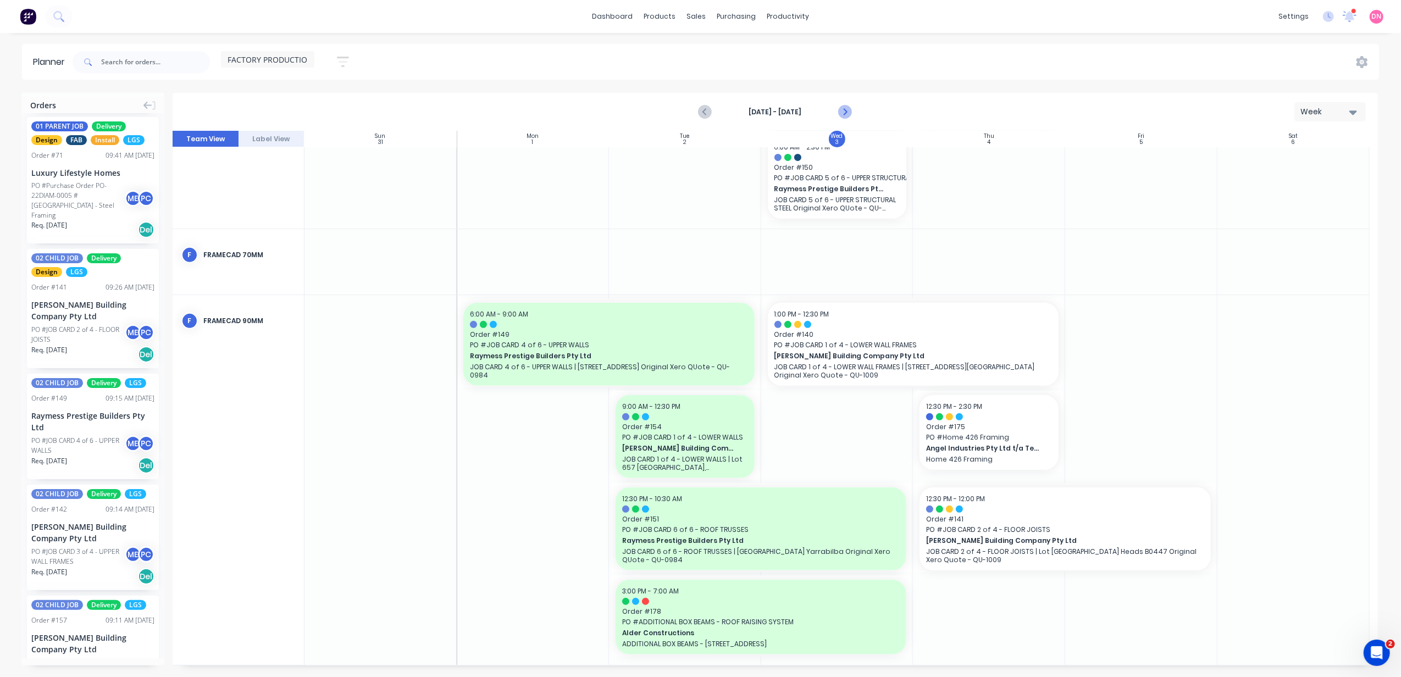
click at [845, 112] on icon "Next page" at bounding box center [844, 112] width 13 height 13
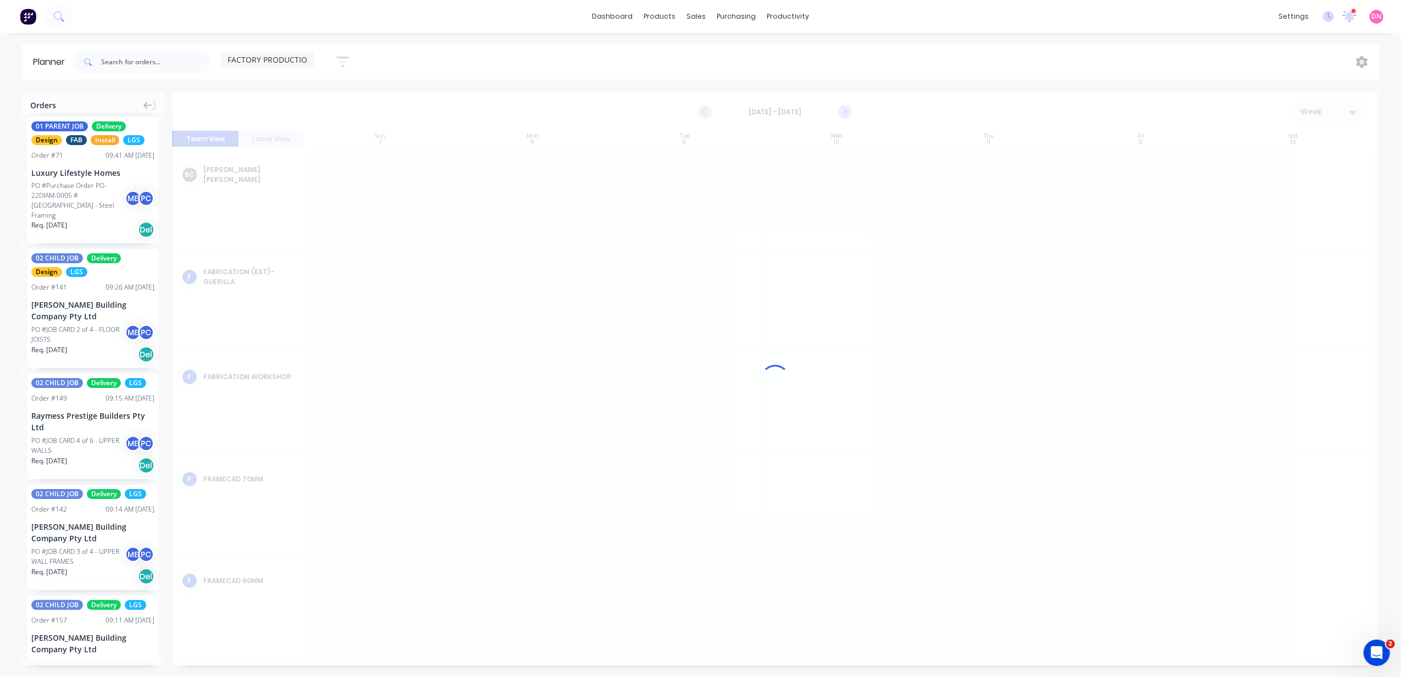
scroll to position [0, 0]
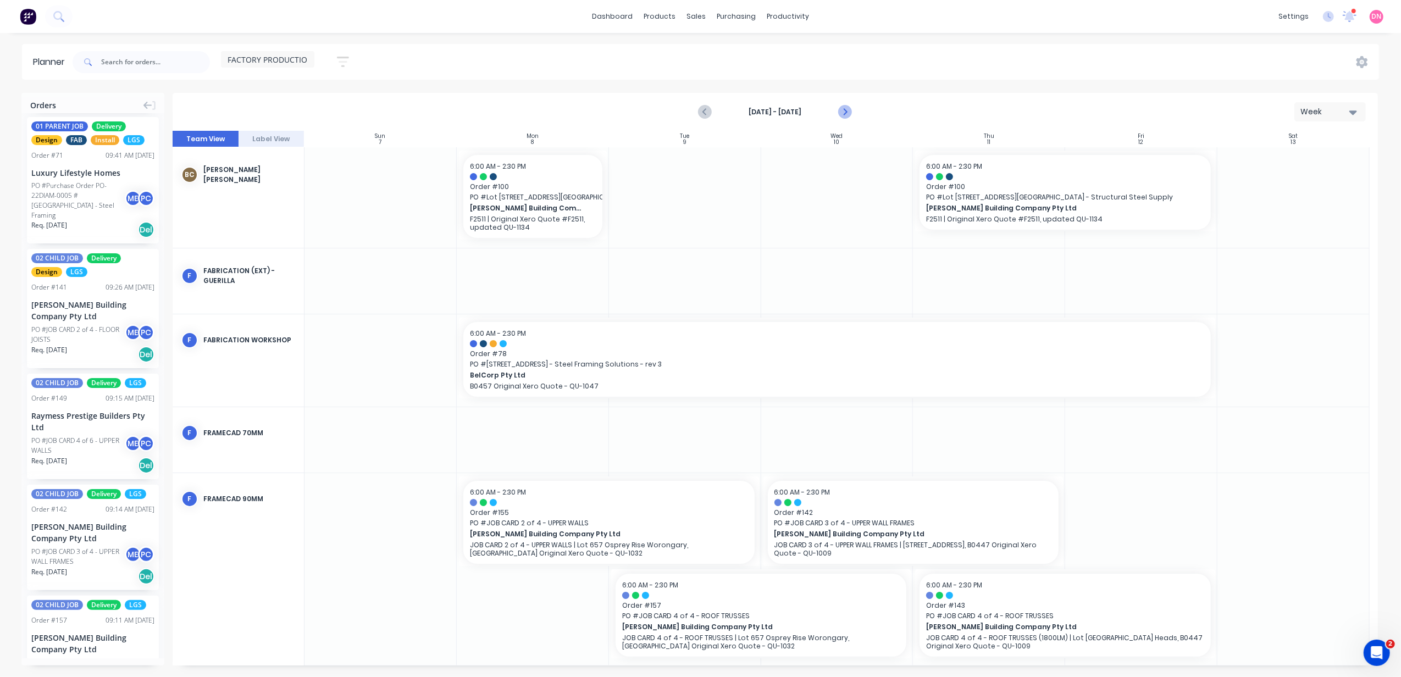
click at [845, 112] on icon "Next page" at bounding box center [844, 112] width 13 height 13
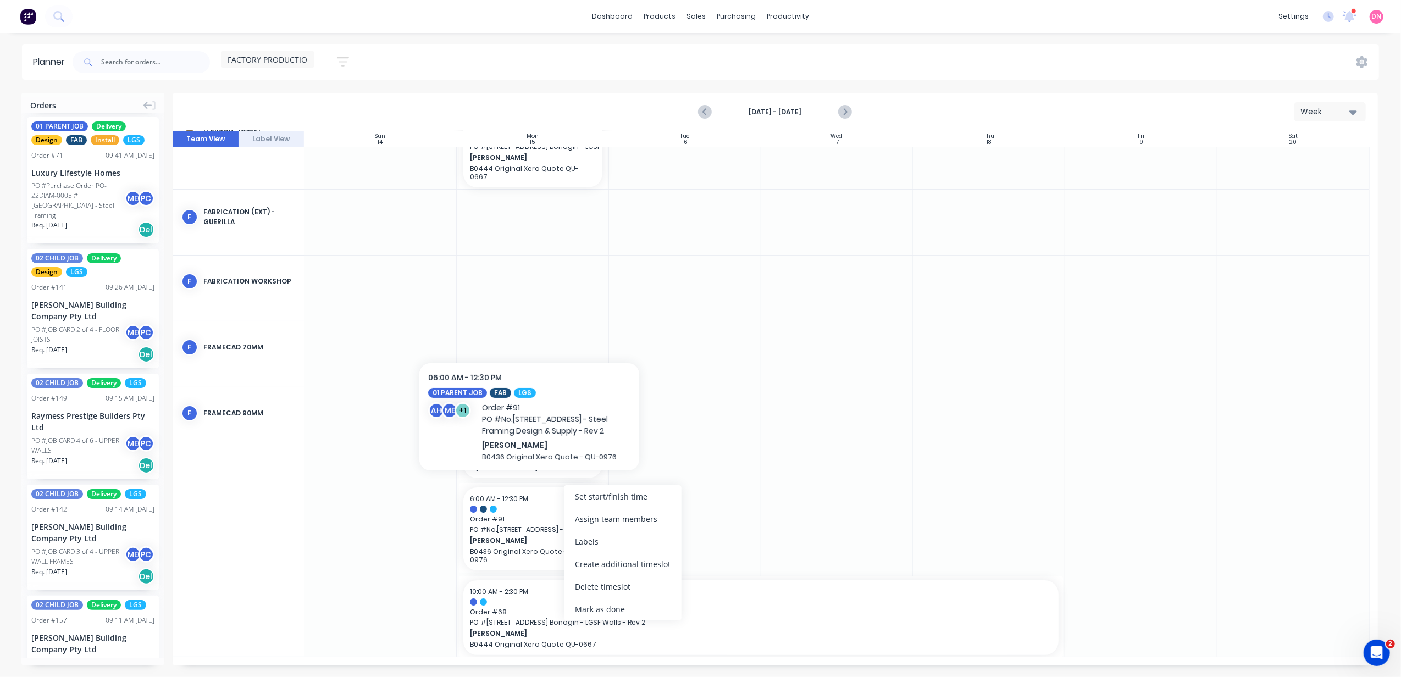
scroll to position [42, 0]
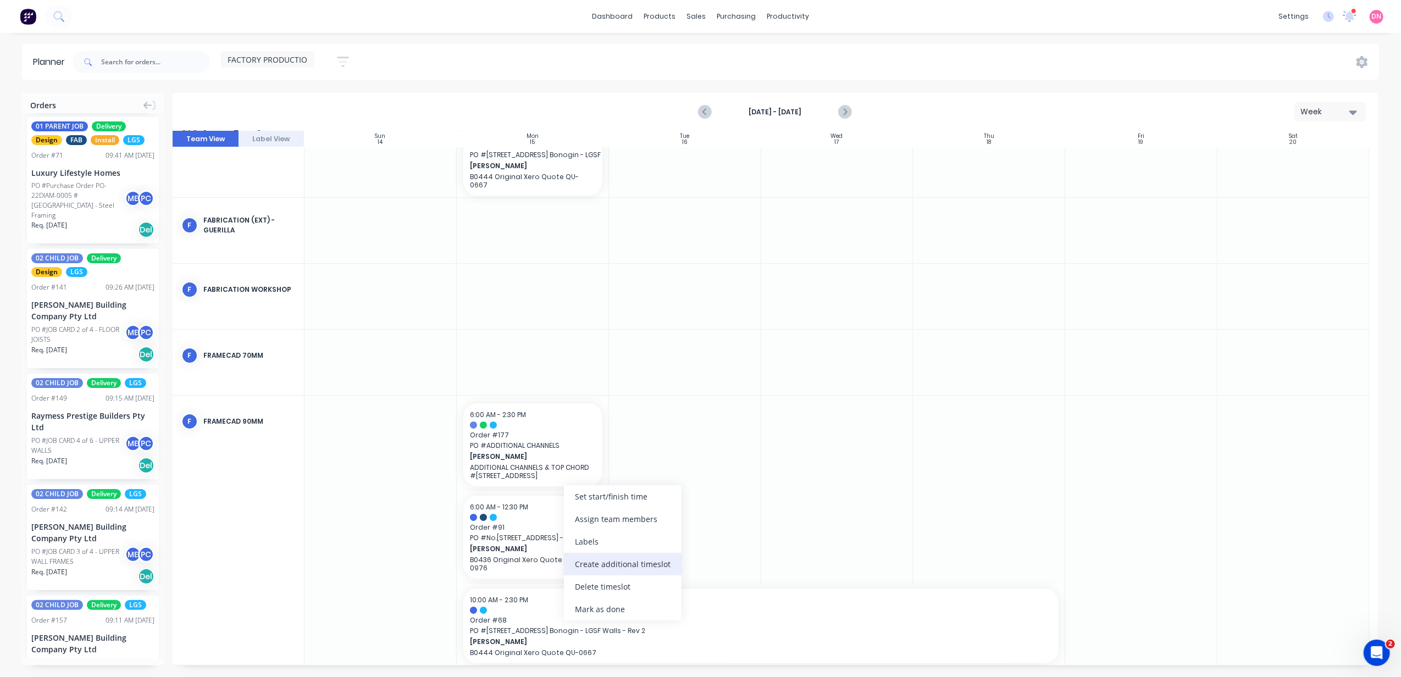
click at [644, 560] on div "Create additional timeslot" at bounding box center [623, 564] width 118 height 23
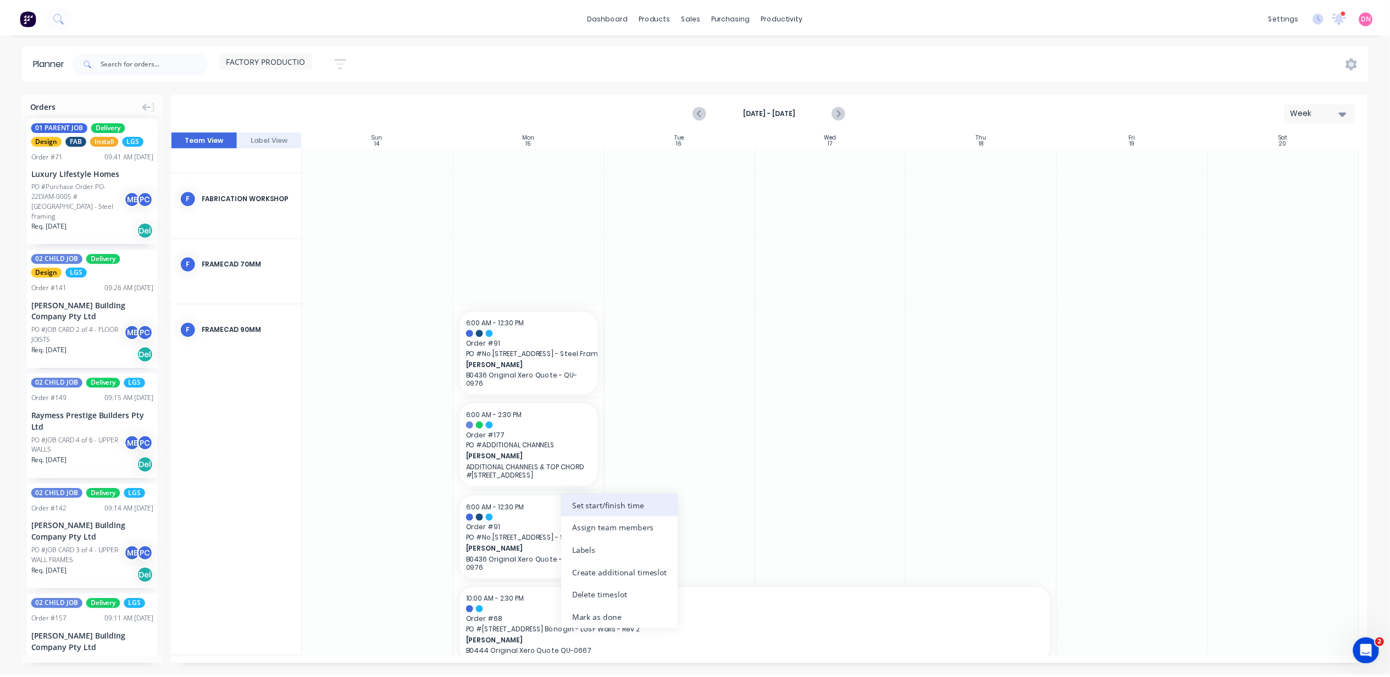
scroll to position [126, 0]
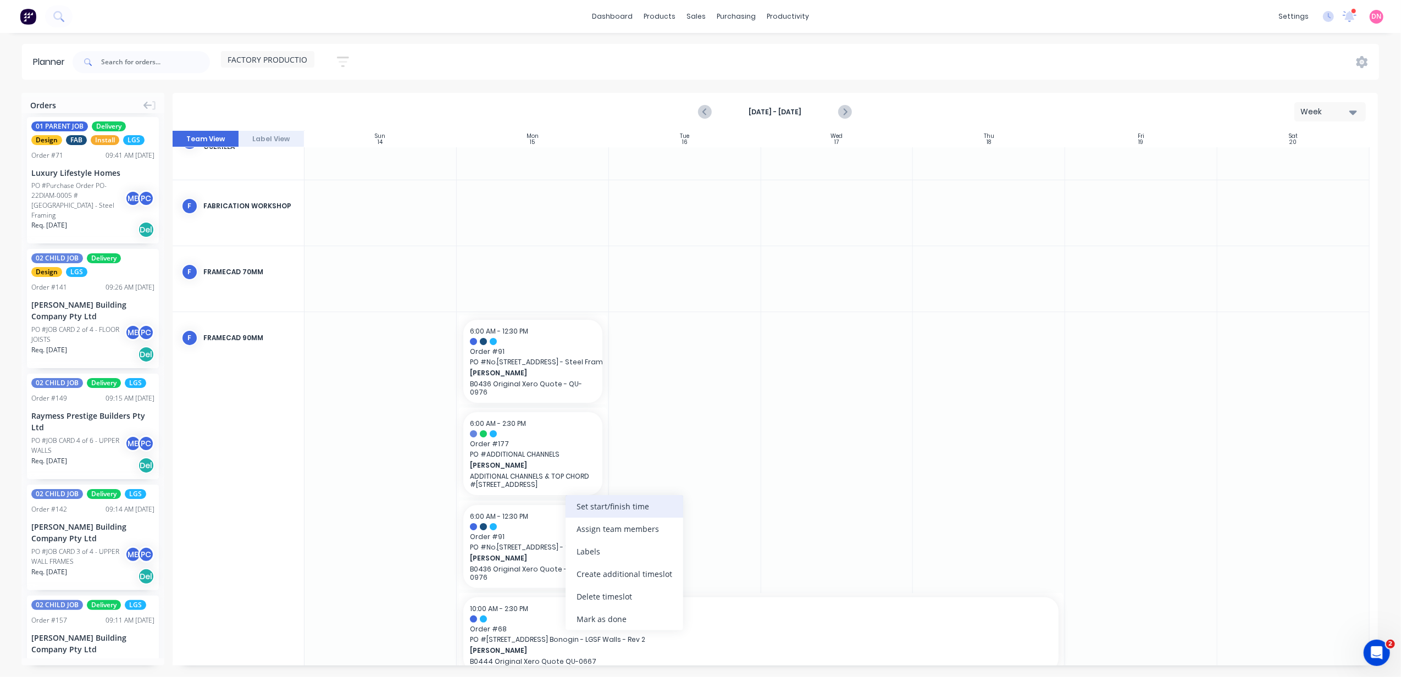
click at [606, 514] on div "Set start/finish time" at bounding box center [625, 506] width 118 height 23
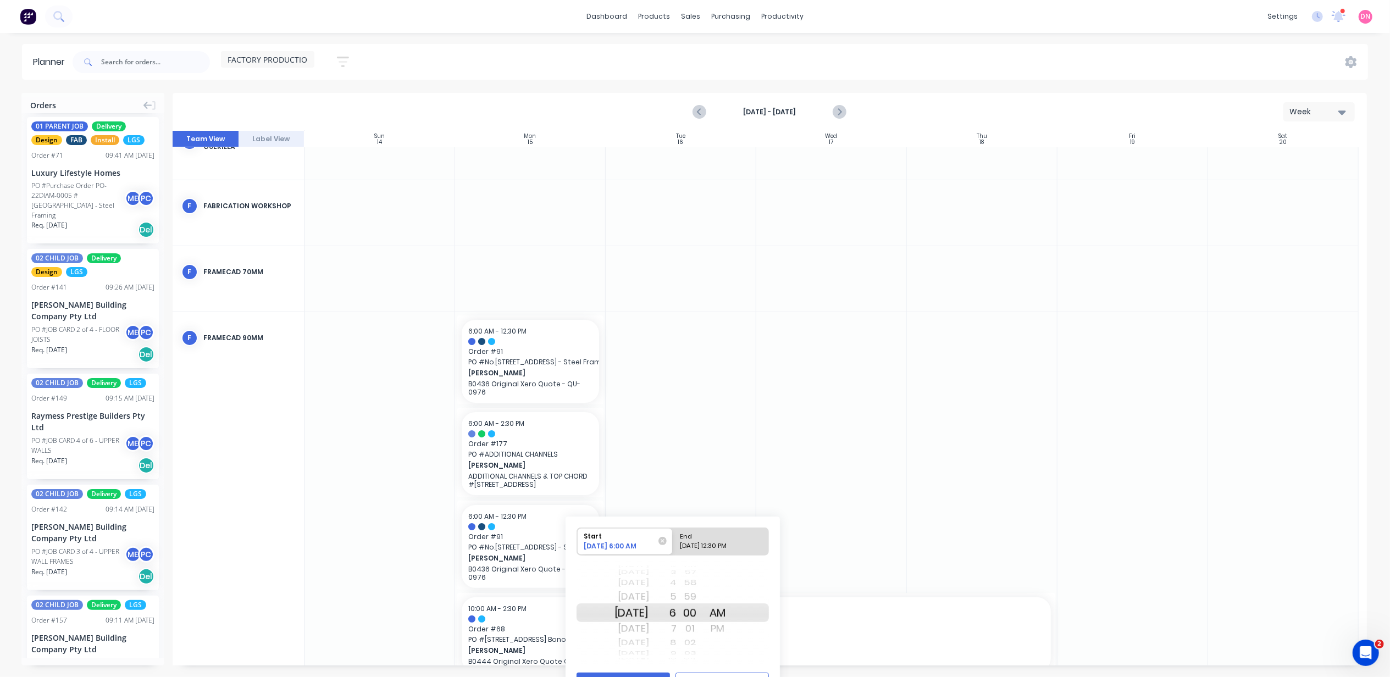
click at [643, 598] on div "Sun Sep 14" at bounding box center [632, 597] width 35 height 18
drag, startPoint x: 690, startPoint y: 632, endPoint x: 701, endPoint y: 557, distance: 75.0
click at [701, 557] on div "Start 09/03/2025 6:00 AM End 09/15/2025 12:30 PM Fri Jul 25 Sat Jul 26 Sun Jul …" at bounding box center [673, 596] width 192 height 138
click at [719, 541] on div "End" at bounding box center [716, 535] width 80 height 14
click at [673, 541] on input "End 09/15/2025 12:30 PM" at bounding box center [673, 541] width 1 height 27
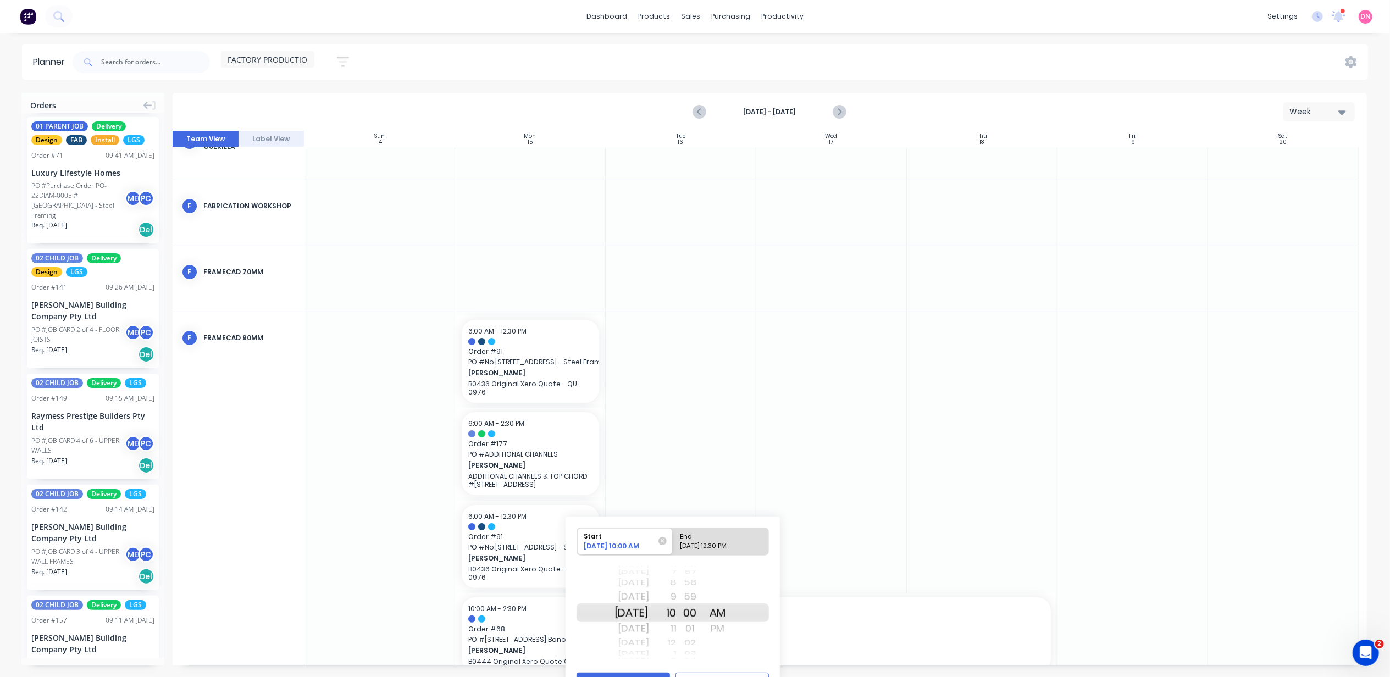
radio input "true"
drag, startPoint x: 684, startPoint y: 625, endPoint x: 700, endPoint y: 588, distance: 40.1
click at [700, 588] on div "Today Thu Sep 4 Fri Sep 5 Sat Sep 6 Sun Sep 7 Mon Sep 8 Tue Sep 9 Wed Sep 10 Th…" at bounding box center [673, 612] width 192 height 103
click at [677, 639] on div "3" at bounding box center [662, 637] width 27 height 16
drag, startPoint x: 705, startPoint y: 620, endPoint x: 704, endPoint y: 668, distance: 48.4
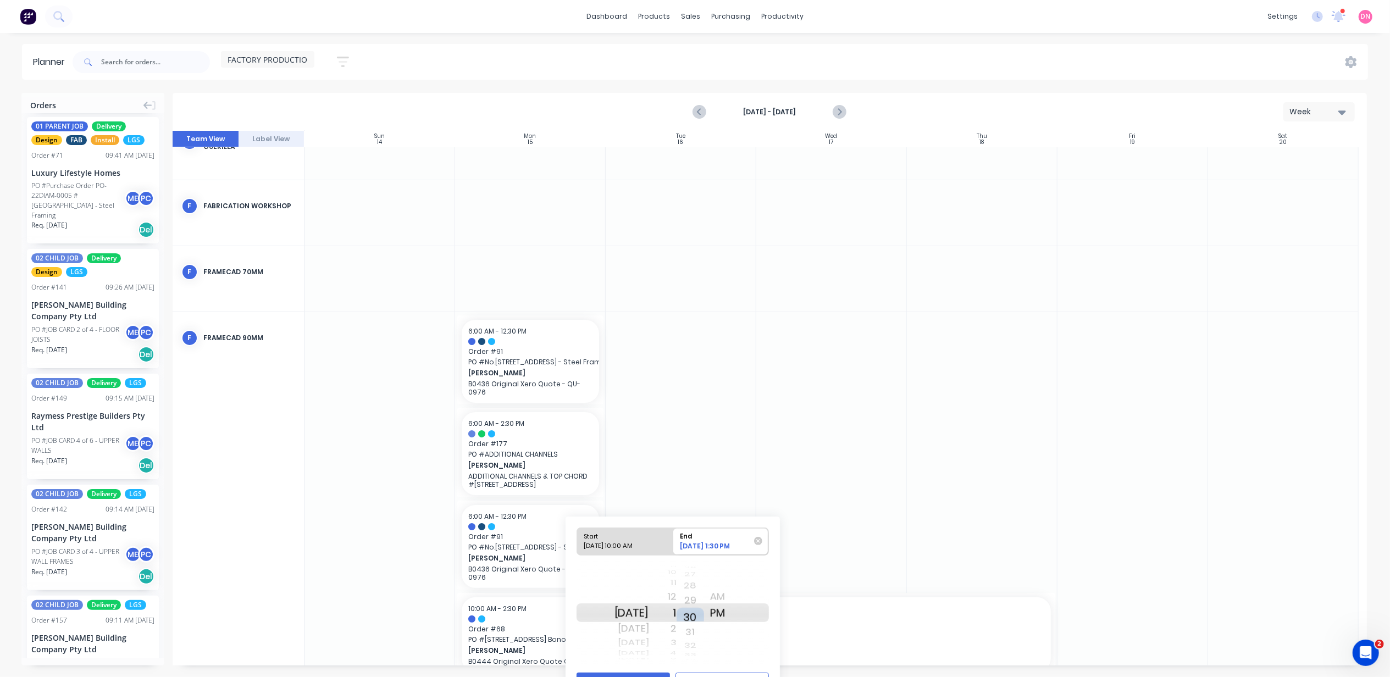
click at [704, 668] on div "Start 09/03/2025 10:00 AM End 09/03/2025 1:30 PM Today Thu Sep 4 Fri Sep 5 Sat …" at bounding box center [673, 610] width 214 height 186
drag, startPoint x: 710, startPoint y: 618, endPoint x: 710, endPoint y: 663, distance: 44.5
click at [709, 677] on html "dashboard products sales purchasing productivity dashboard products Product Cat…" at bounding box center [695, 338] width 1390 height 677
drag, startPoint x: 702, startPoint y: 629, endPoint x: 699, endPoint y: 685, distance: 55.6
click at [699, 677] on html "dashboard products sales purchasing productivity dashboard products Product Cat…" at bounding box center [695, 338] width 1390 height 677
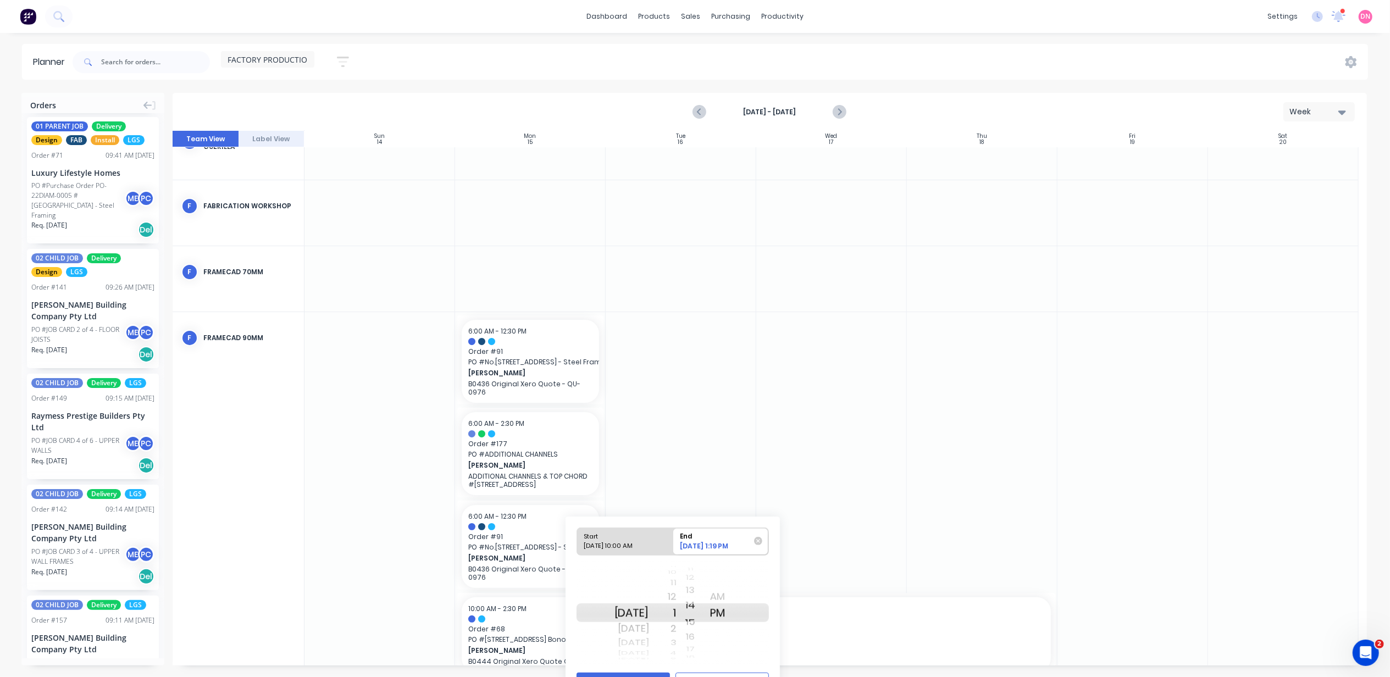
drag, startPoint x: 702, startPoint y: 597, endPoint x: 710, endPoint y: 624, distance: 28.5
click at [704, 675] on div "Start 09/03/2025 10:00 AM End 09/03/2025 1:19 PM Today Thu Sep 4 Fri Sep 5 Sat …" at bounding box center [673, 610] width 214 height 186
drag, startPoint x: 705, startPoint y: 647, endPoint x: 711, endPoint y: 669, distance: 23.5
click at [706, 677] on html "dashboard products sales purchasing productivity dashboard products Product Cat…" at bounding box center [695, 338] width 1390 height 677
drag, startPoint x: 702, startPoint y: 646, endPoint x: 706, endPoint y: 698, distance: 51.8
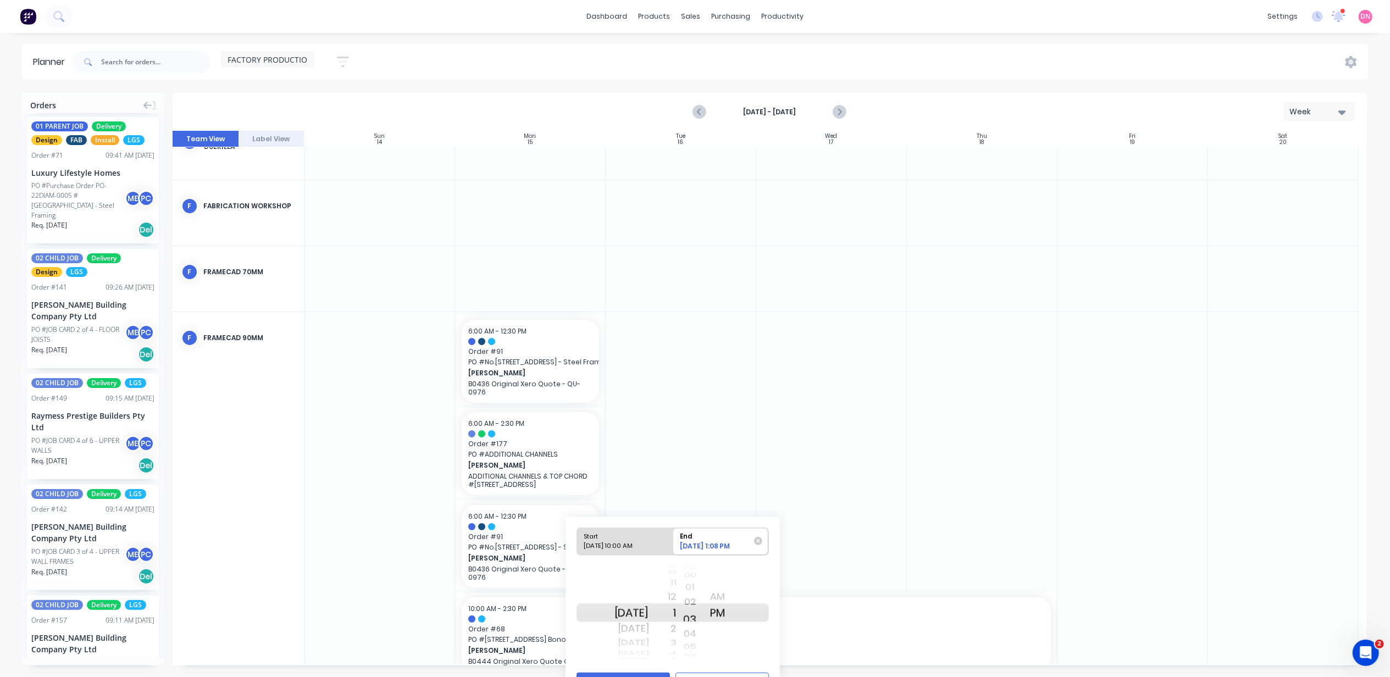
click at [706, 677] on html "dashboard products sales purchasing productivity dashboard products Product Cat…" at bounding box center [695, 338] width 1390 height 677
drag, startPoint x: 710, startPoint y: 606, endPoint x: 704, endPoint y: 662, distance: 56.9
click at [704, 662] on div "20 21 22 23 24 25 26 27 28 29 30 31 32 33 34 35 36 37 38 39 40 41 42 43 44 45 4…" at bounding box center [690, 613] width 27 height 104
click at [872, 563] on div at bounding box center [831, 488] width 151 height 353
click at [865, 538] on div at bounding box center [831, 488] width 151 height 353
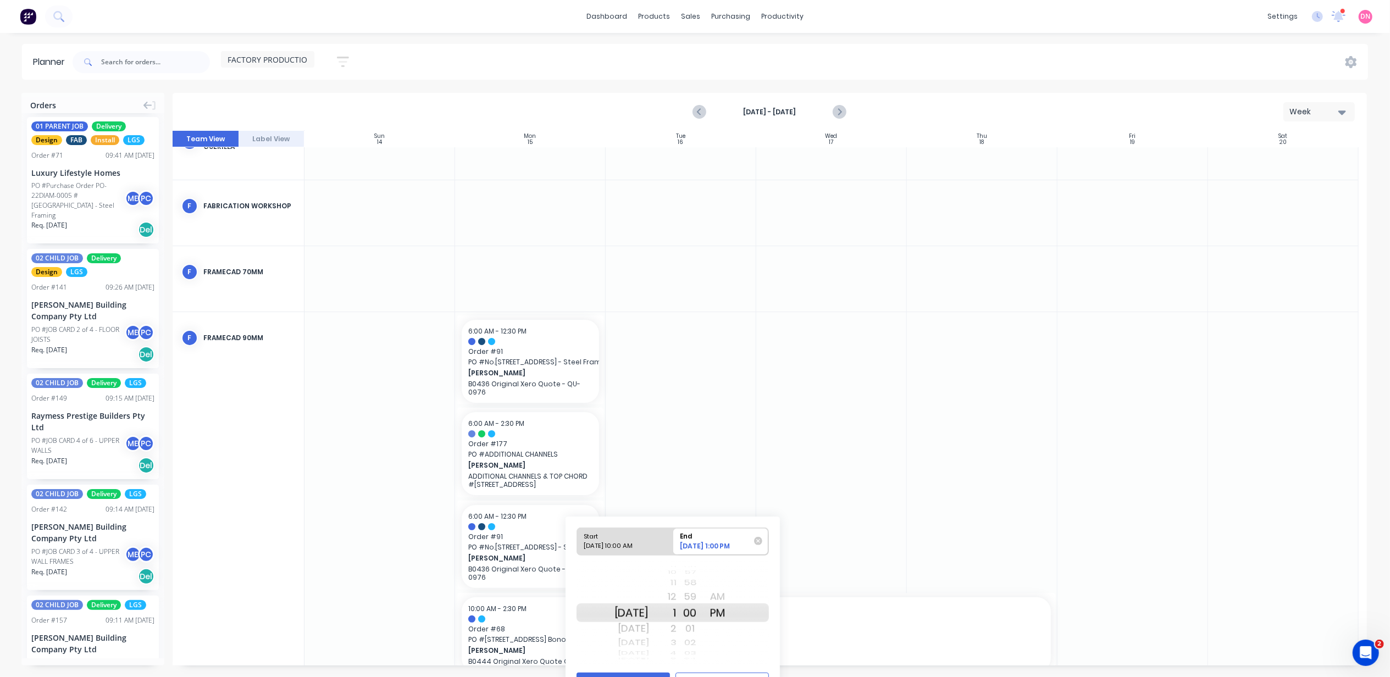
click at [827, 488] on div at bounding box center [831, 488] width 151 height 353
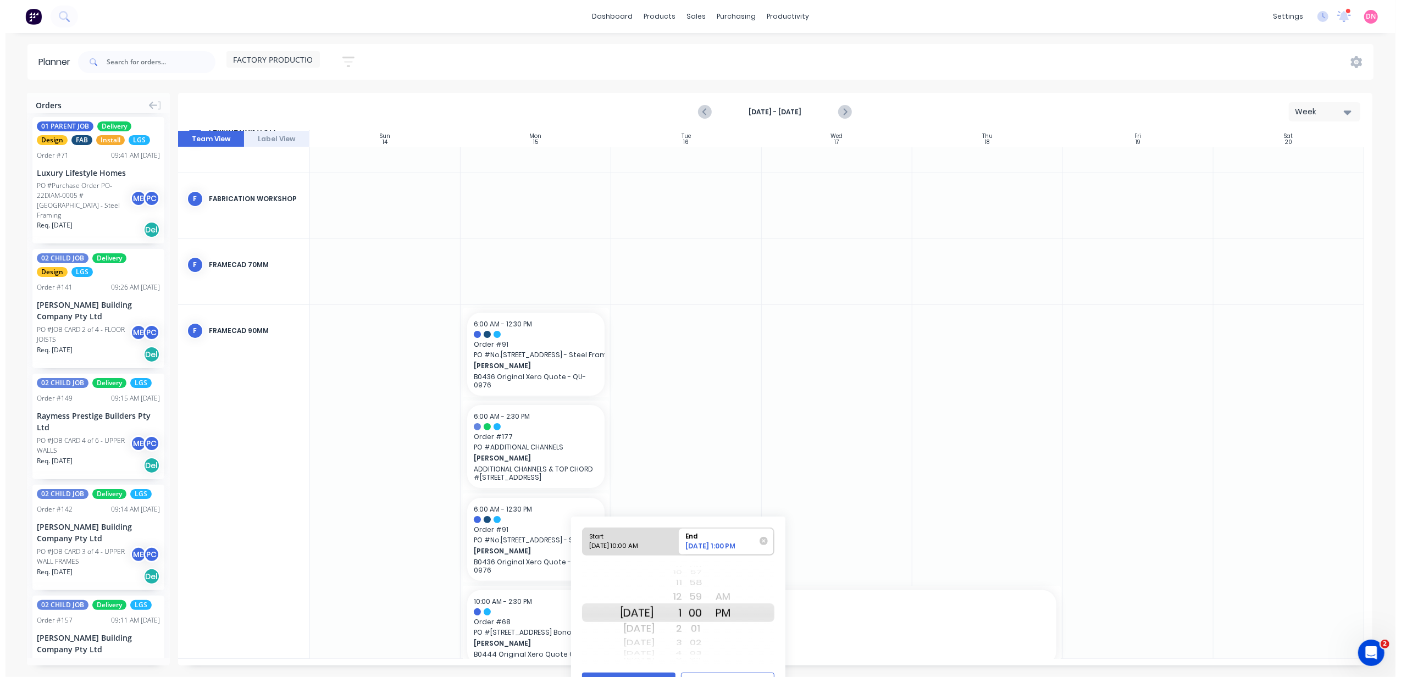
scroll to position [134, 0]
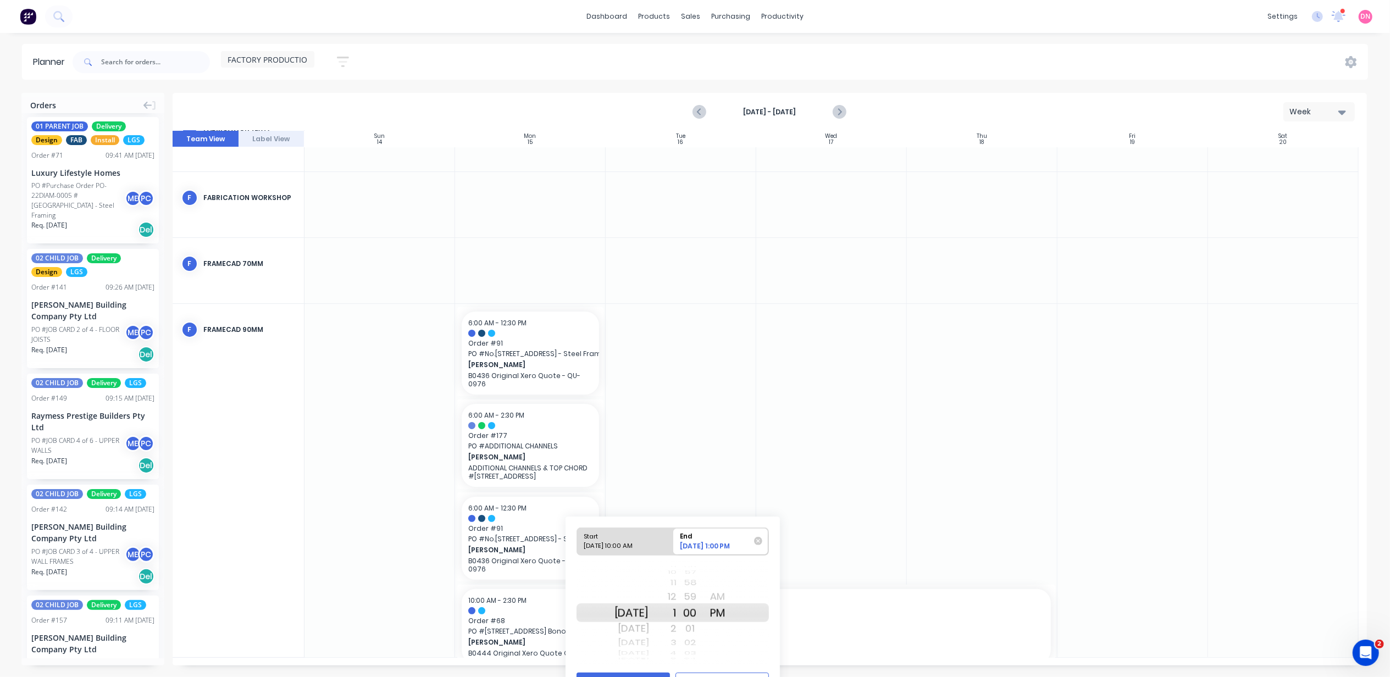
click at [644, 671] on div "Start 09/03/2025 10:00 AM End 09/03/2025 1:00 PM Today Thu Sep 4 Fri Sep 5 Sat …" at bounding box center [673, 610] width 214 height 186
click at [643, 675] on button "Save" at bounding box center [623, 682] width 93 height 19
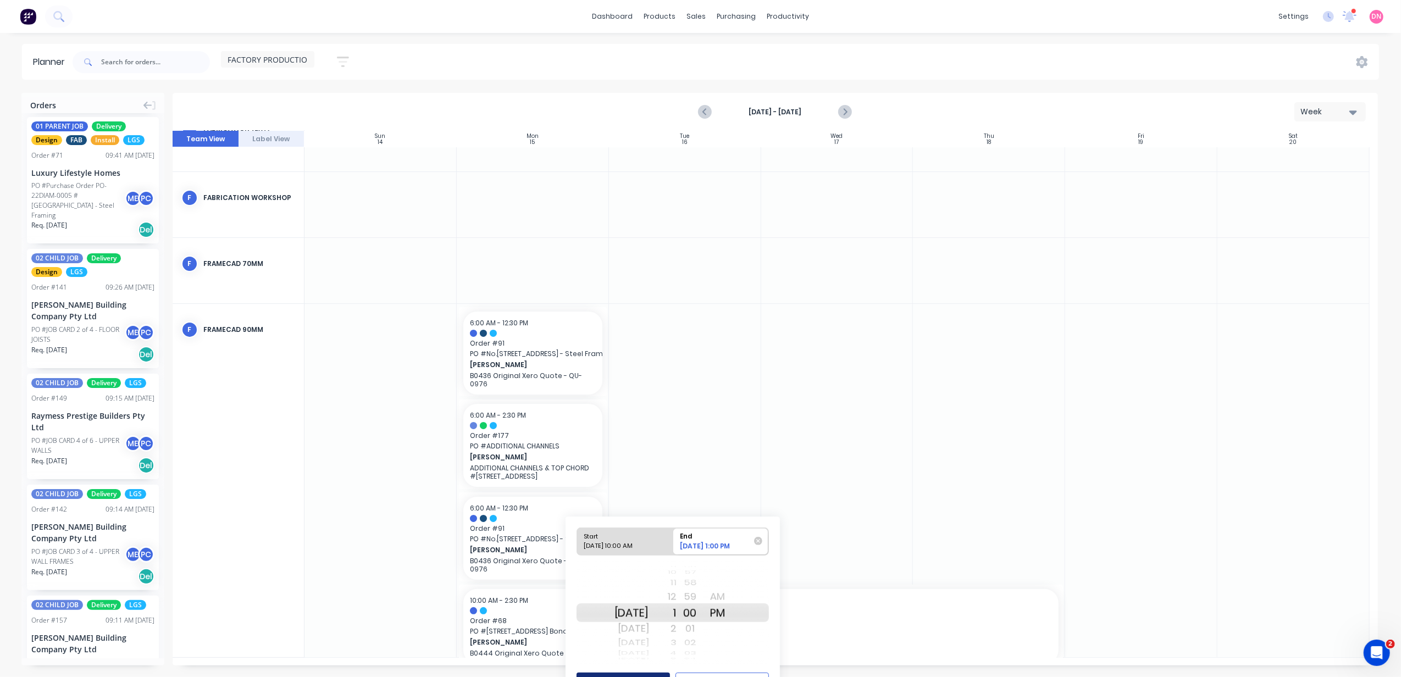
scroll to position [51, 0]
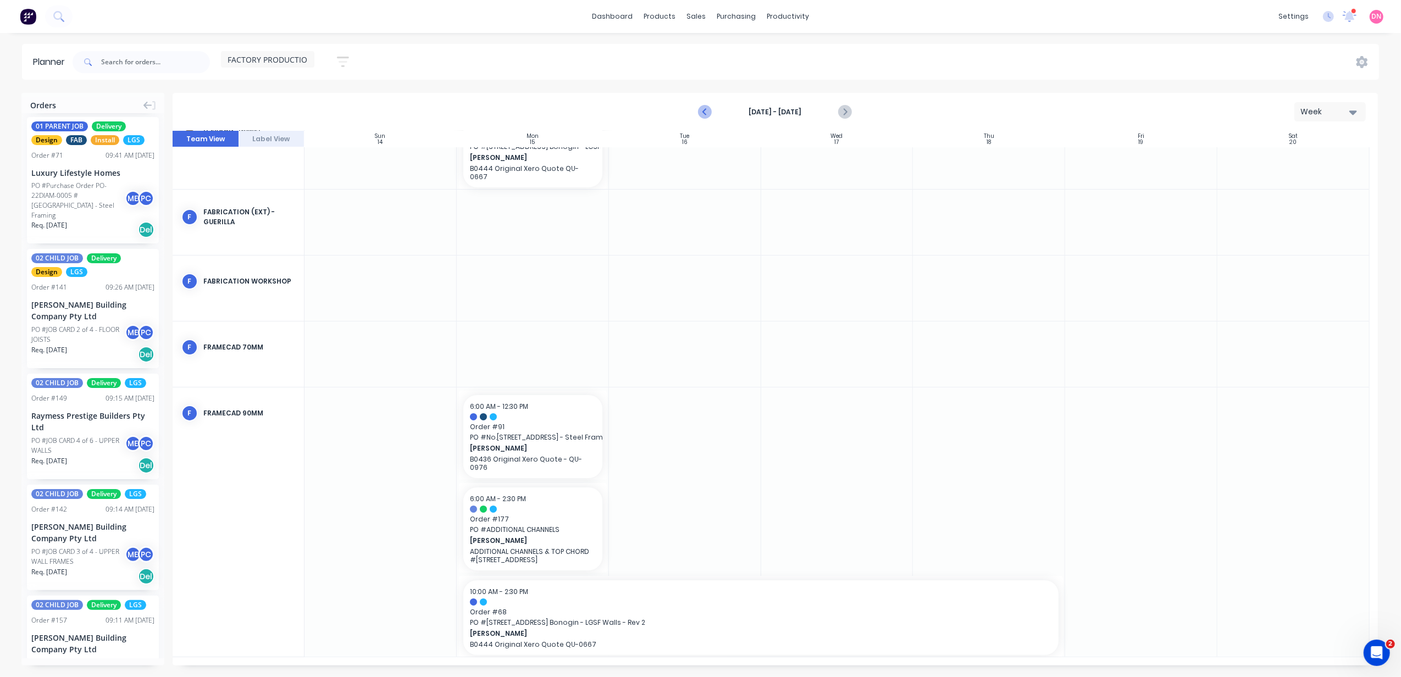
click at [713, 106] on button "Previous page" at bounding box center [706, 112] width 22 height 22
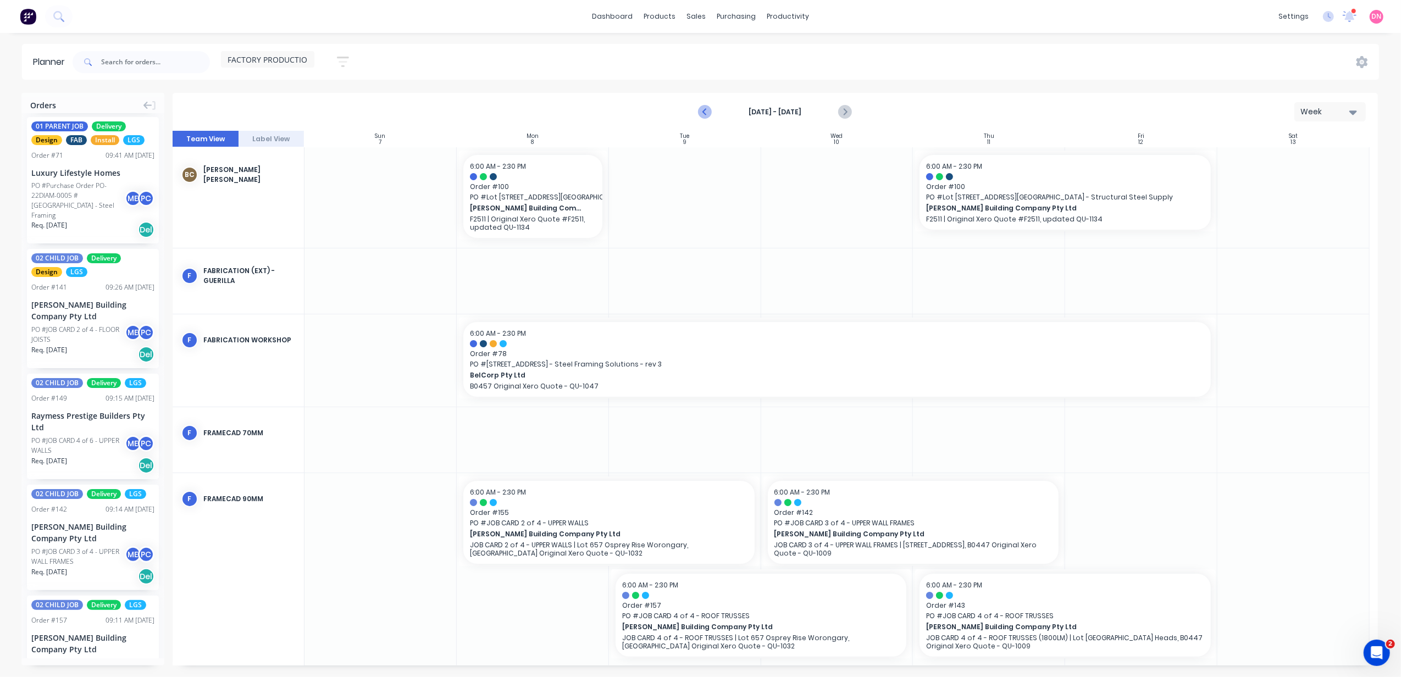
click at [713, 108] on button "Previous page" at bounding box center [706, 112] width 22 height 22
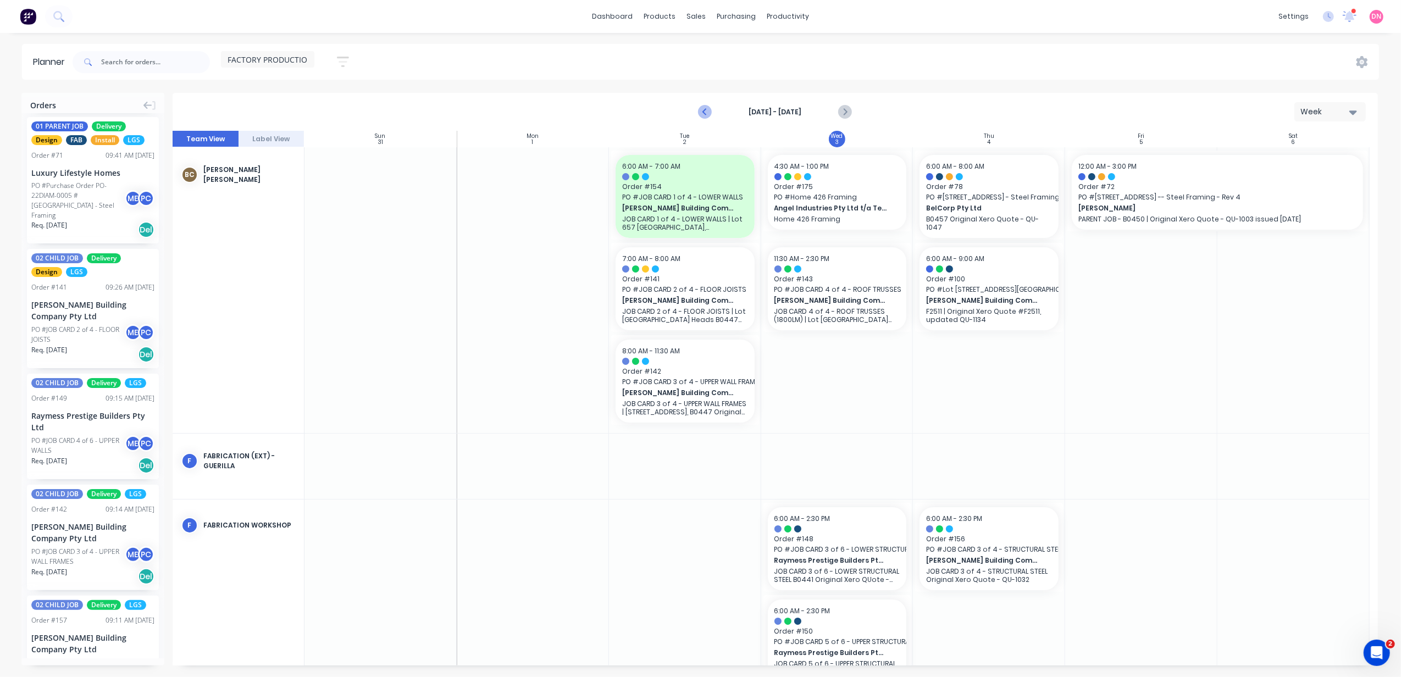
click at [713, 108] on button "Previous page" at bounding box center [706, 112] width 22 height 22
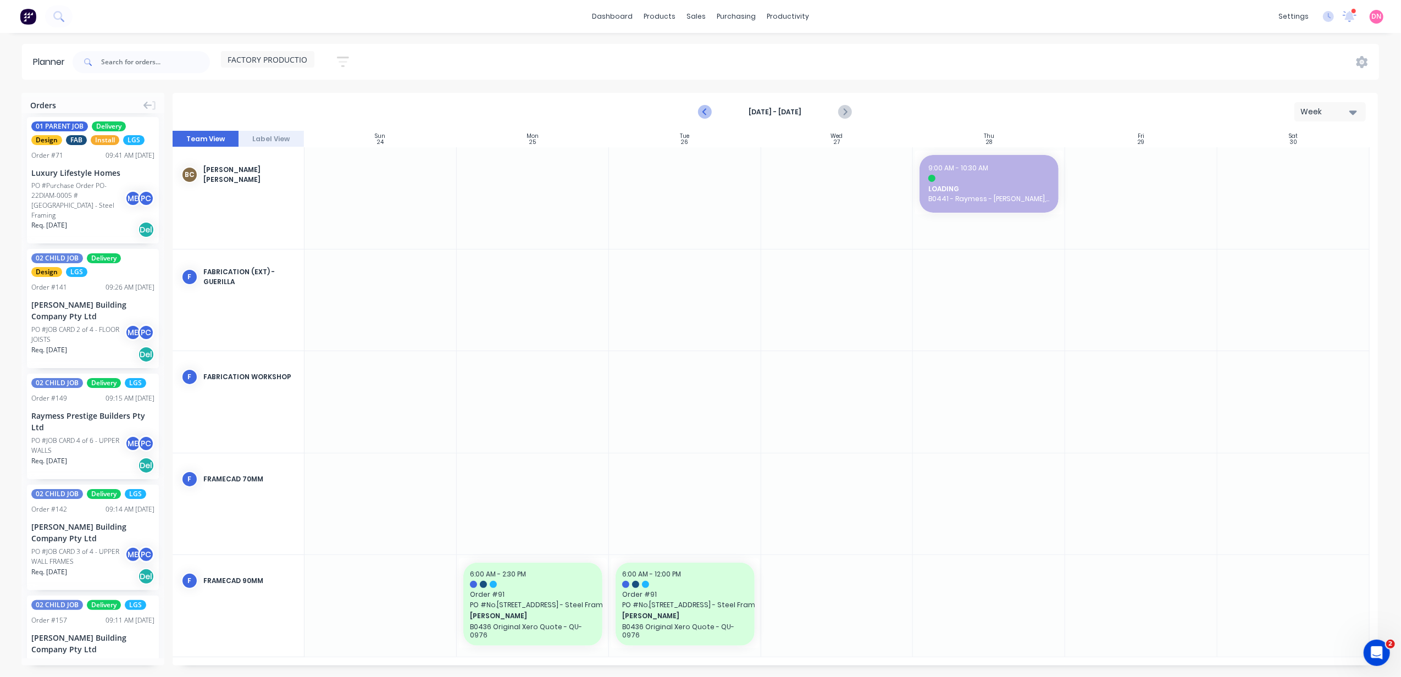
click at [713, 108] on button "Previous page" at bounding box center [706, 112] width 22 height 22
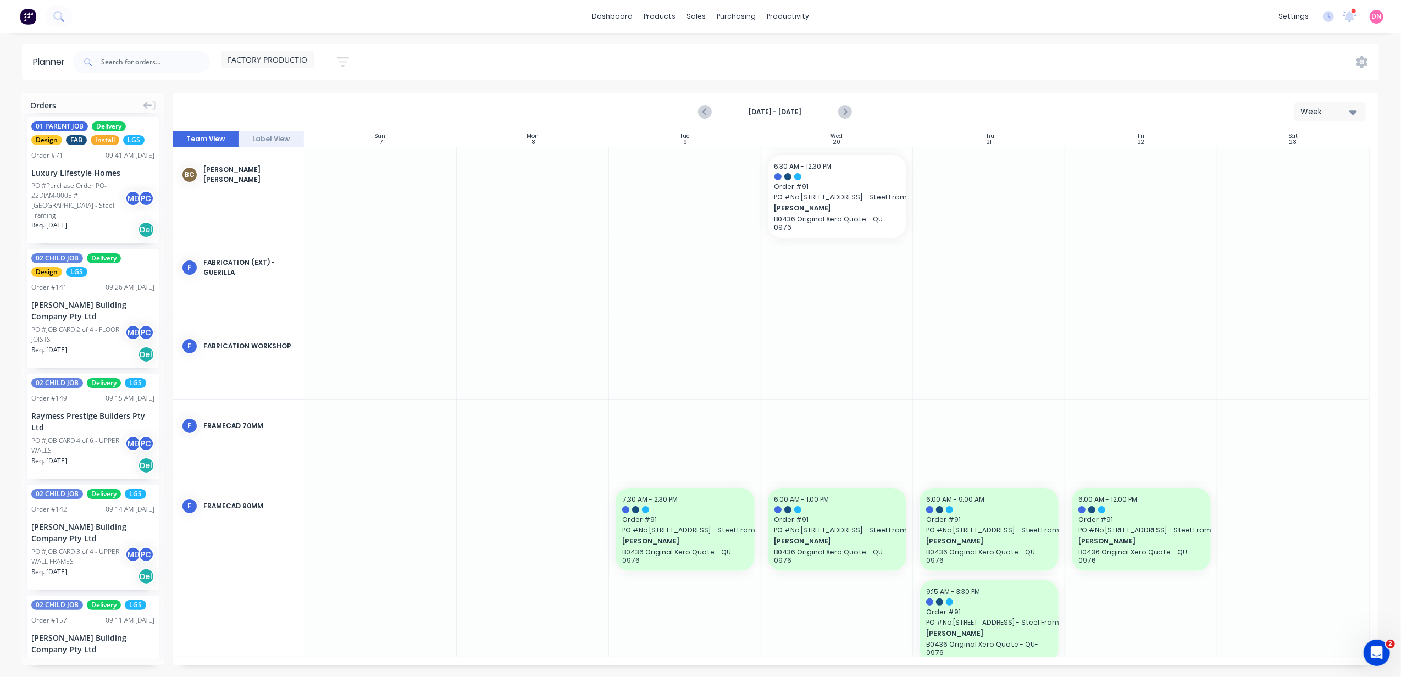
click at [1346, 109] on div "Week" at bounding box center [1325, 112] width 51 height 12
click at [1337, 137] on div "Day" at bounding box center [1310, 141] width 109 height 22
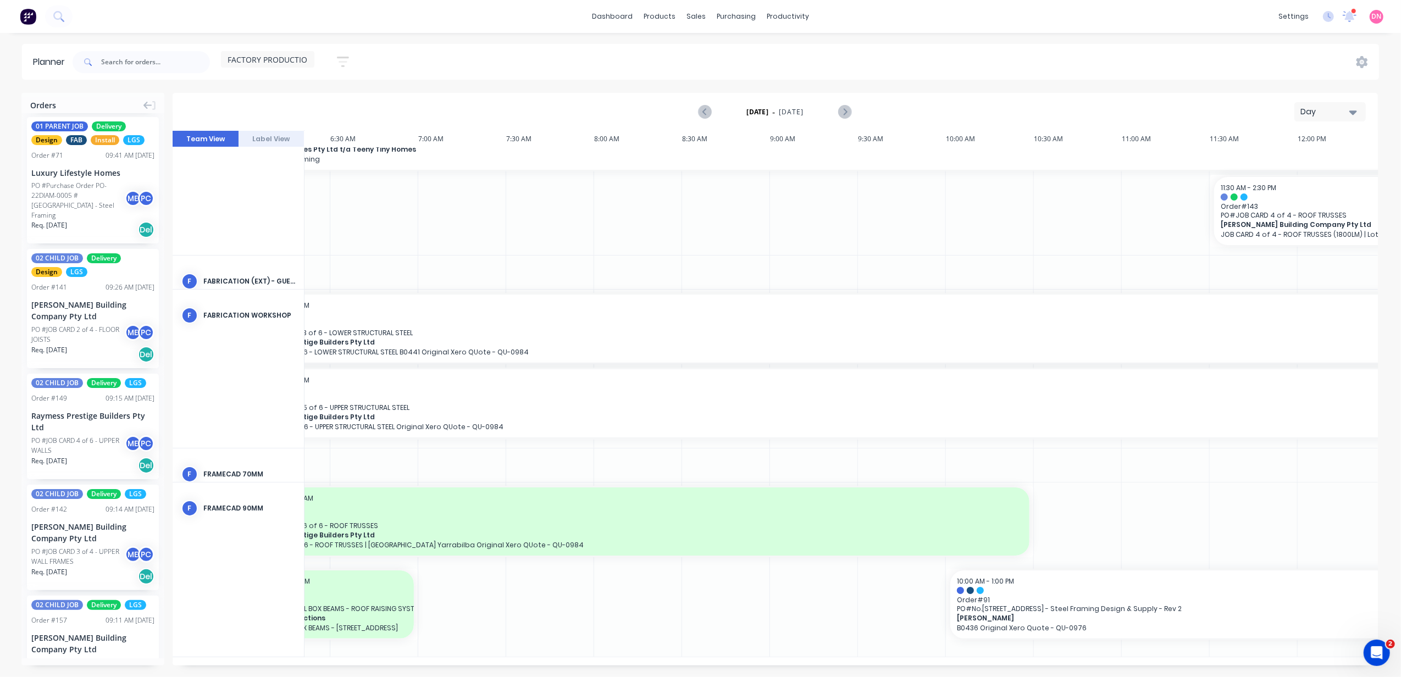
scroll to position [55, 0]
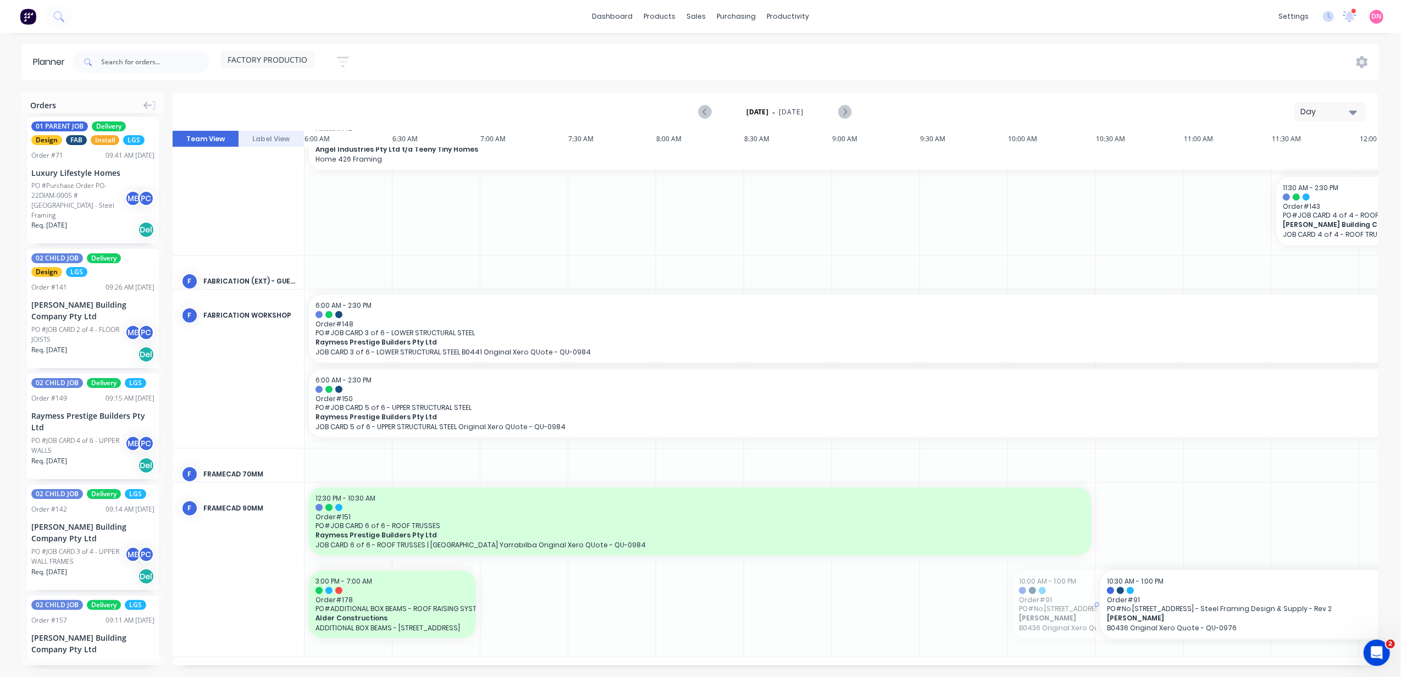
drag, startPoint x: 1008, startPoint y: 600, endPoint x: 1106, endPoint y: 599, distance: 98.4
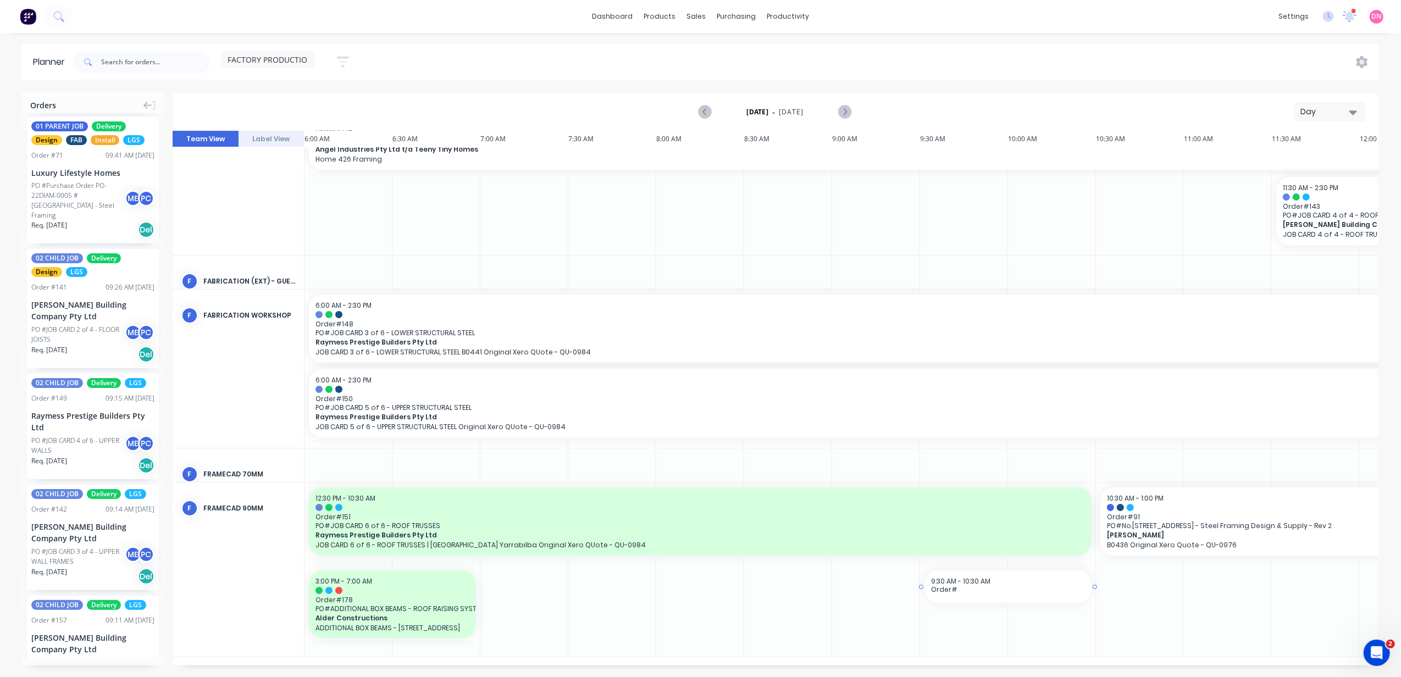
drag, startPoint x: 942, startPoint y: 660, endPoint x: 1065, endPoint y: 671, distance: 123.6
click at [1065, 671] on div "Orders 02 CHILD JOB Delivery LGS Order # 151 01:22 PM 03/09/25 Raymess Prestige…" at bounding box center [700, 385] width 1401 height 584
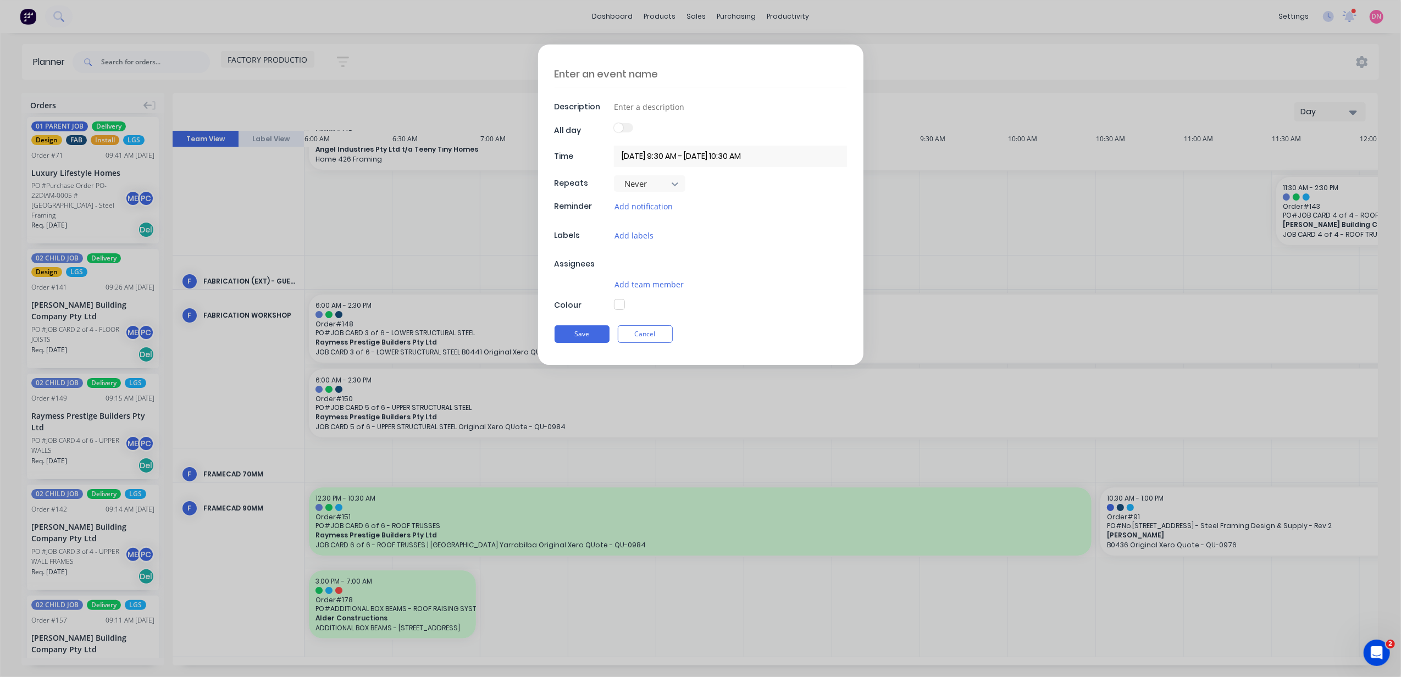
type textarea "x"
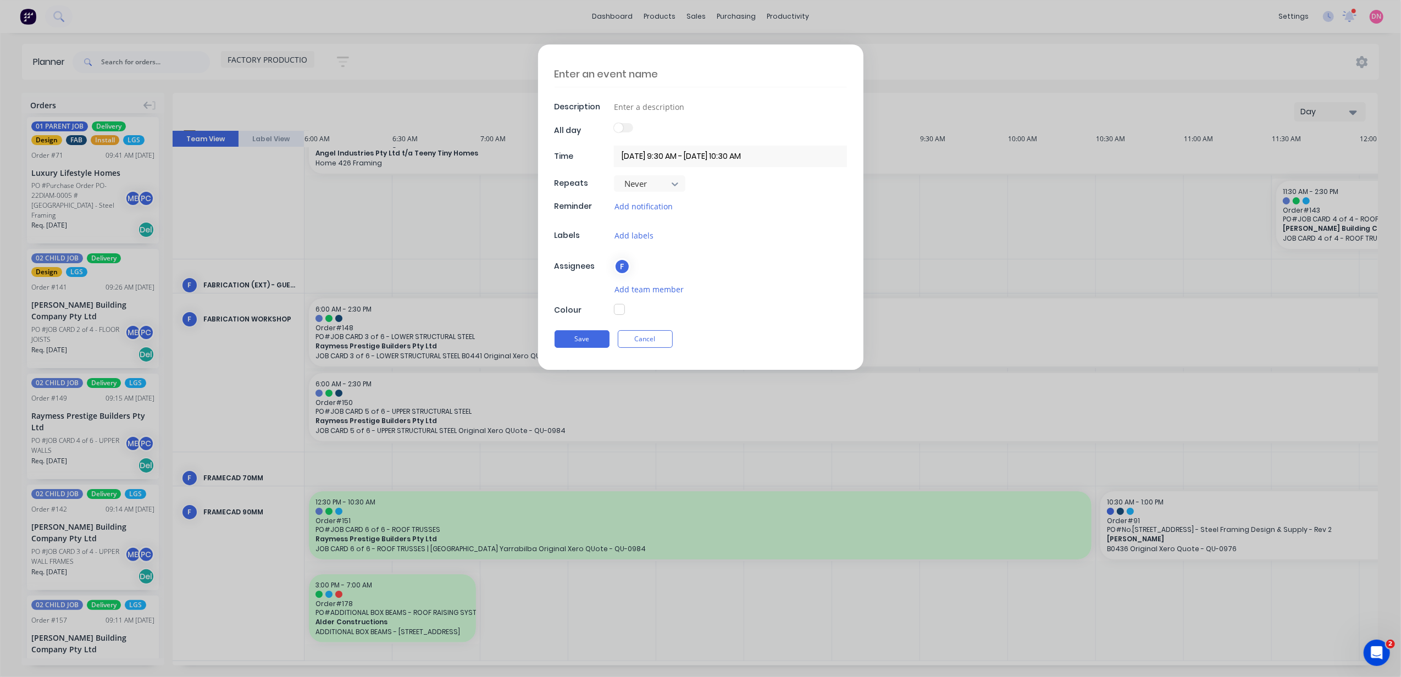
drag, startPoint x: 1044, startPoint y: 662, endPoint x: 1069, endPoint y: 653, distance: 26.4
click at [1073, 660] on div "Description All day Time 03/09/2025 9:30 AM - 03/09/2025 10:30 AM Repeats Never…" at bounding box center [700, 338] width 1401 height 677
click at [667, 347] on button "Cancel" at bounding box center [645, 339] width 55 height 18
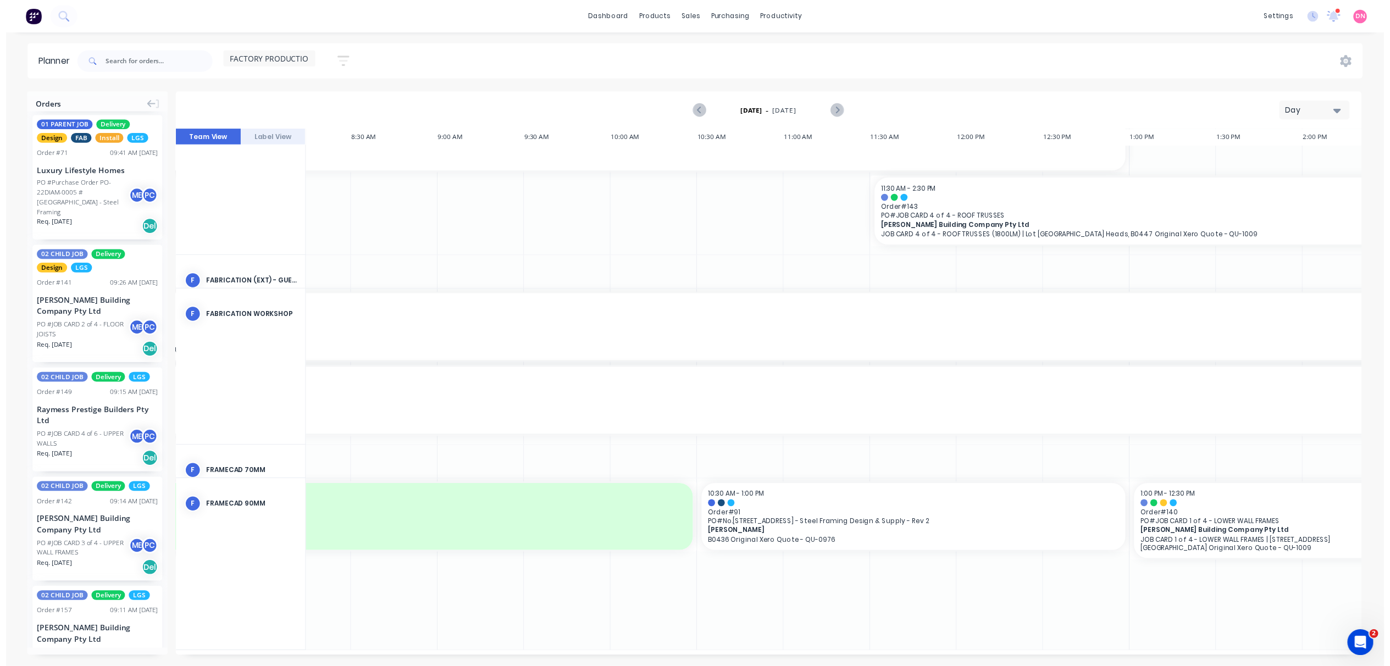
scroll to position [47, 425]
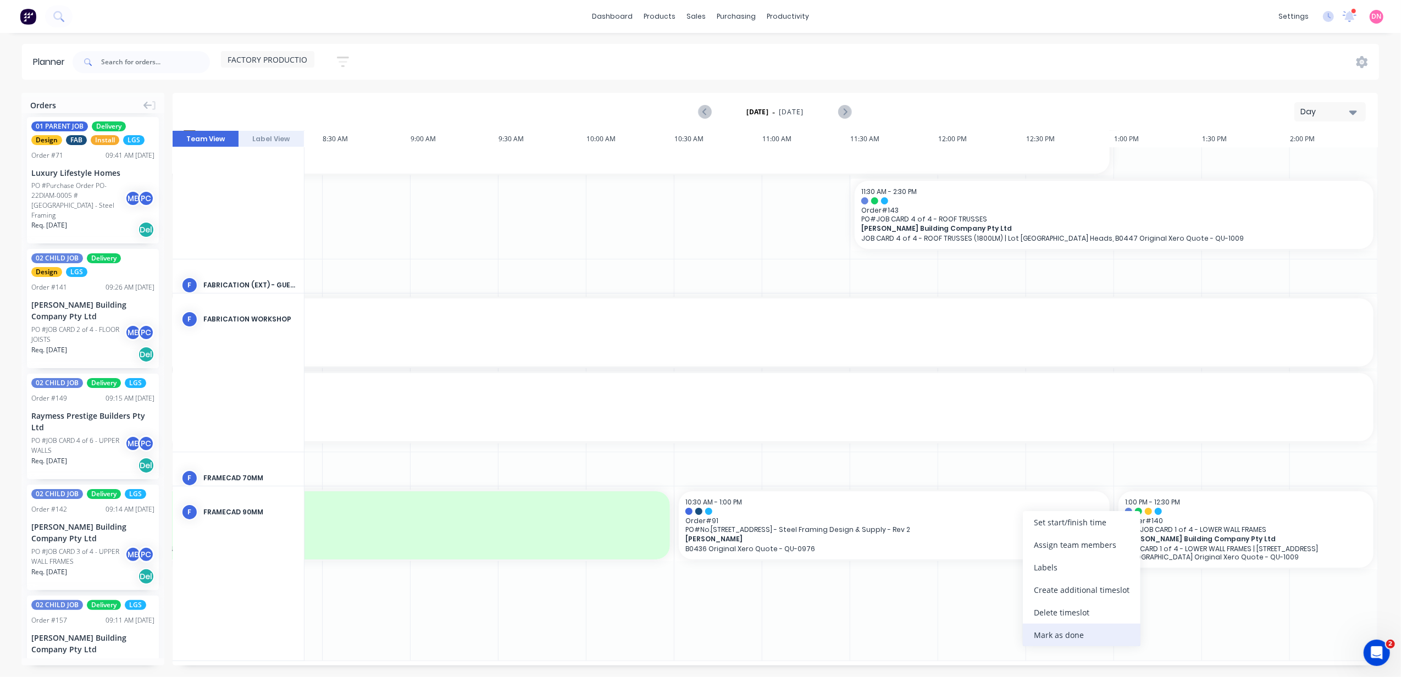
click at [1081, 627] on div "Mark as done" at bounding box center [1082, 635] width 118 height 23
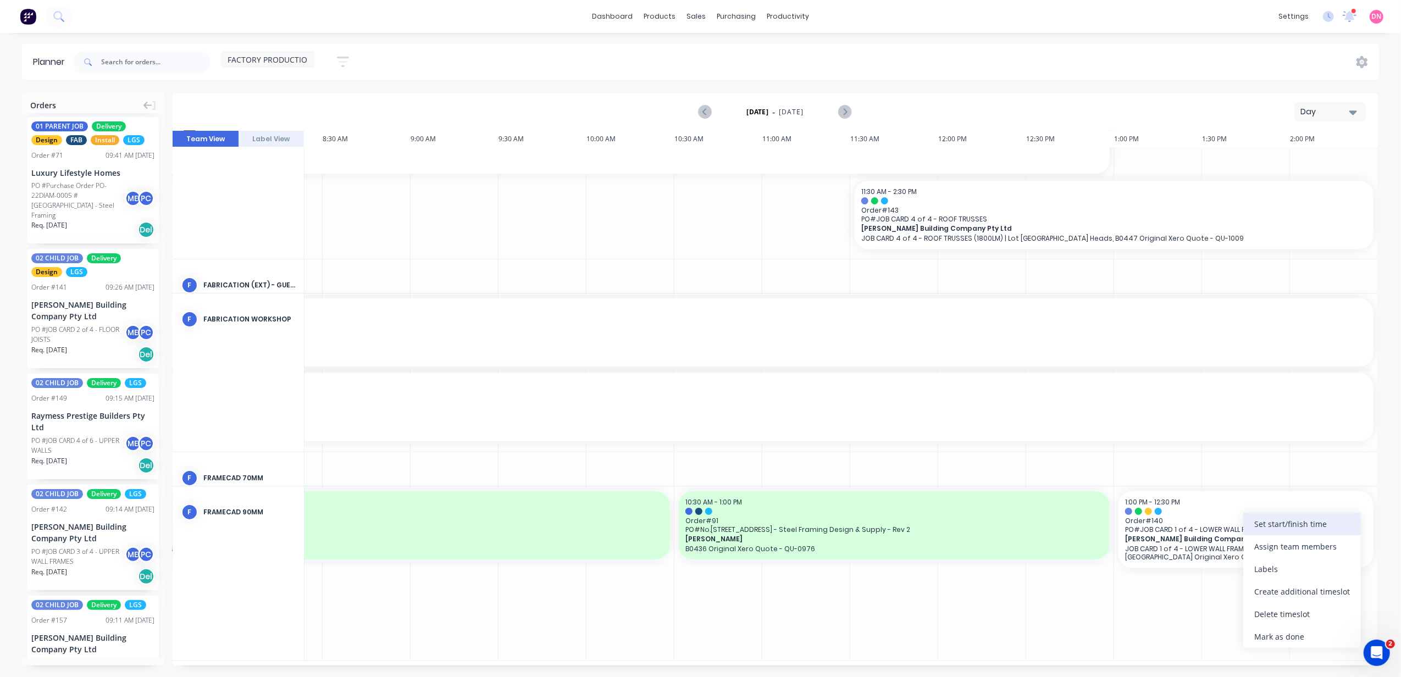
click at [1278, 526] on div "Set start/finish time" at bounding box center [1302, 524] width 118 height 23
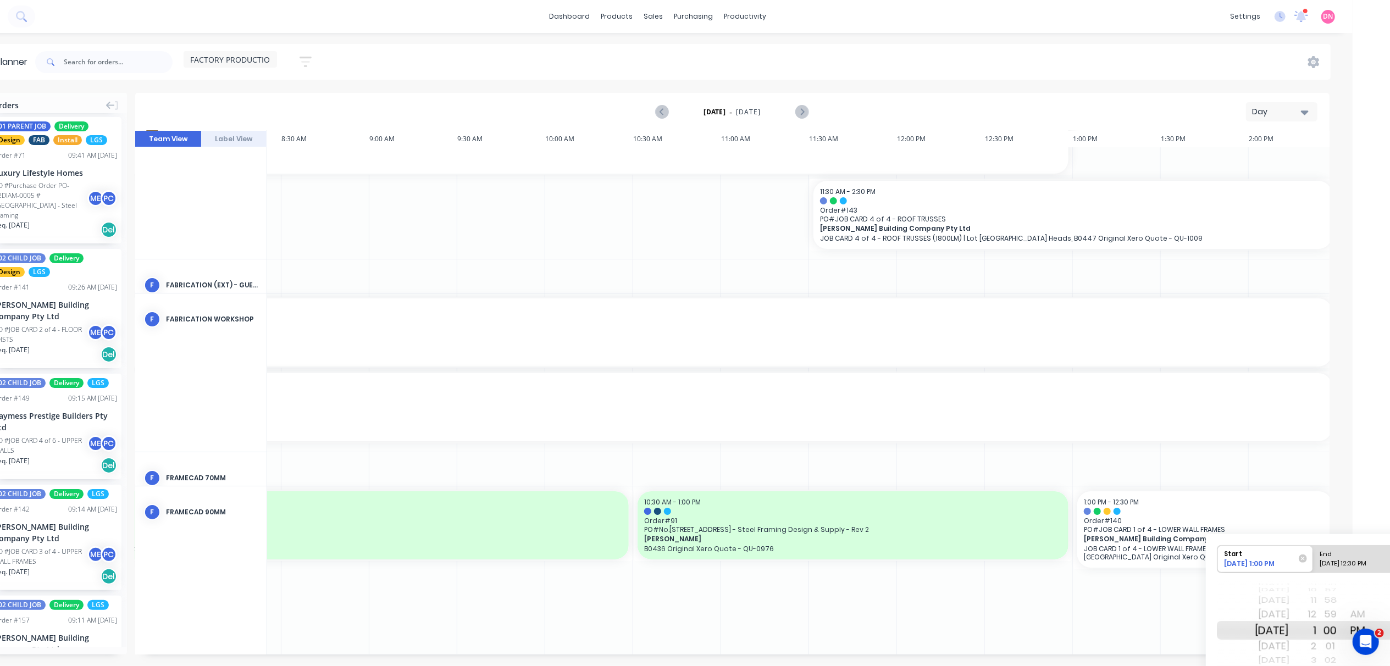
scroll to position [0, 67]
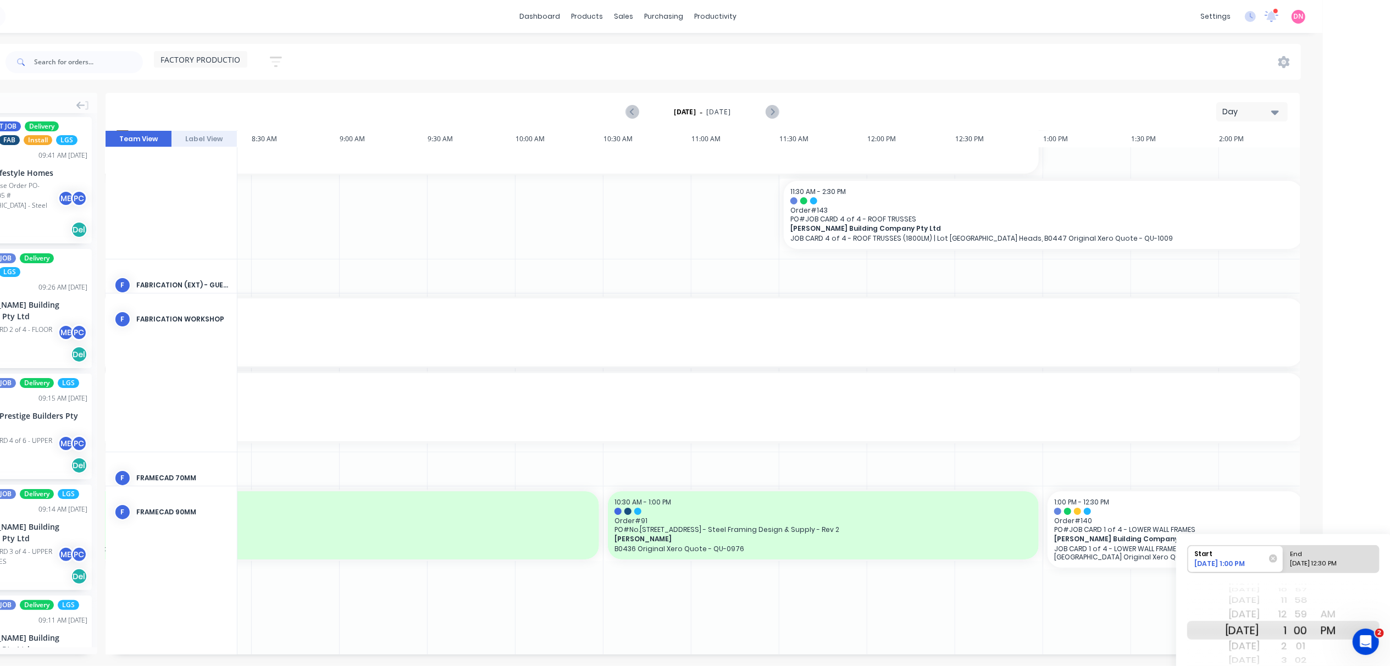
click at [1351, 556] on div "End" at bounding box center [1327, 553] width 80 height 14
click at [1284, 556] on input "End 09/04/2025 12:30 PM" at bounding box center [1283, 559] width 1 height 27
radio input "true"
click at [1118, 610] on div at bounding box center [1087, 573] width 88 height 175
click at [1055, 651] on div at bounding box center [1087, 573] width 88 height 175
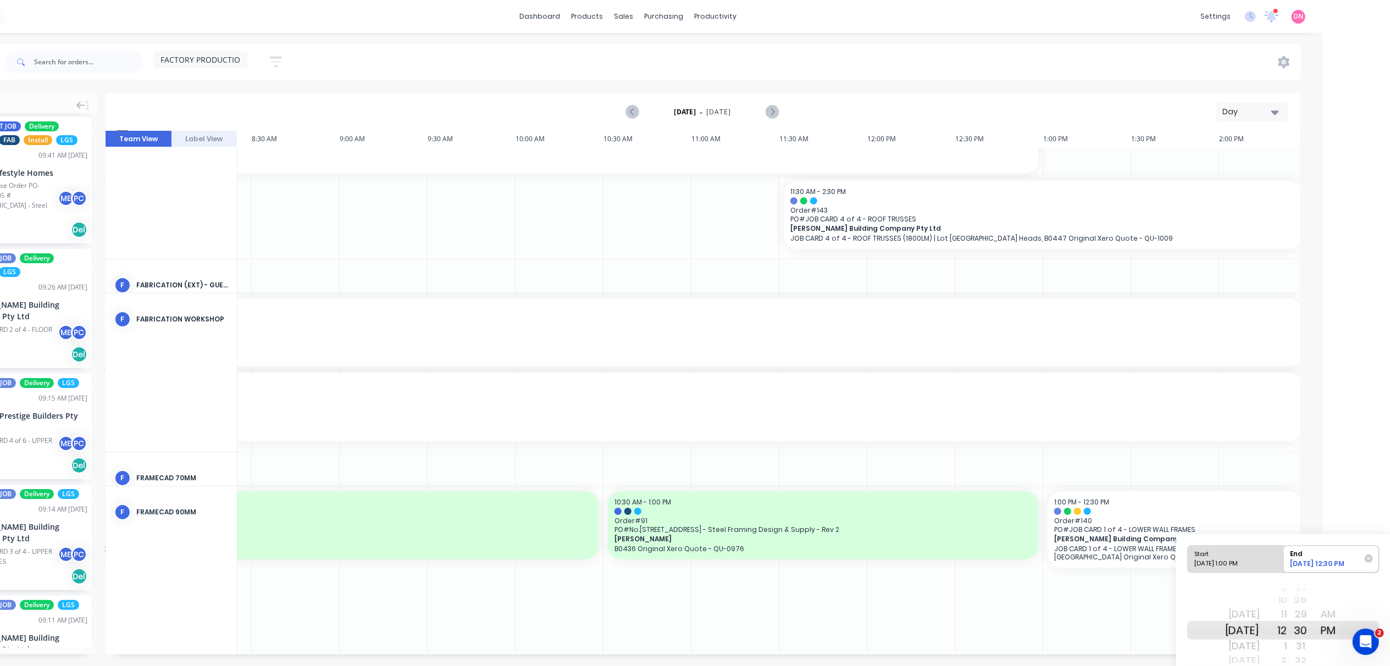
click at [374, 75] on div "FACTORY PRODUCTION Save new view None edit FACTORY PRODUCTION (Default) edit DE…" at bounding box center [652, 62] width 1298 height 33
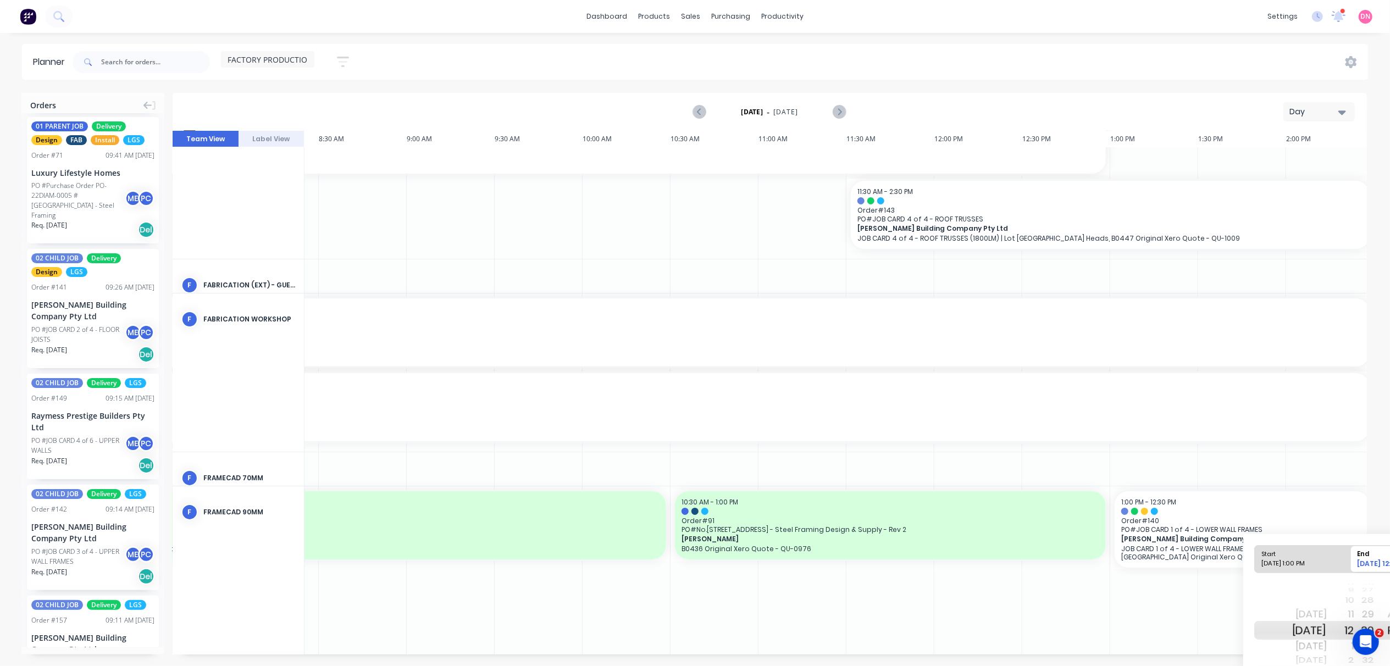
drag, startPoint x: 372, startPoint y: 613, endPoint x: 466, endPoint y: 483, distance: 161.1
click at [374, 613] on div at bounding box center [363, 573] width 88 height 175
